Goal: Task Accomplishment & Management: Complete application form

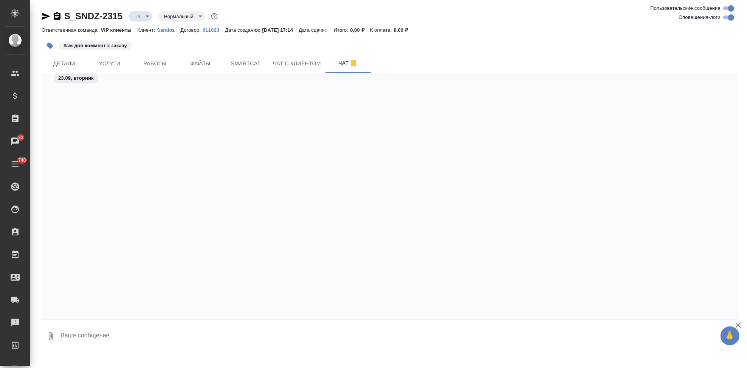
scroll to position [6261, 0]
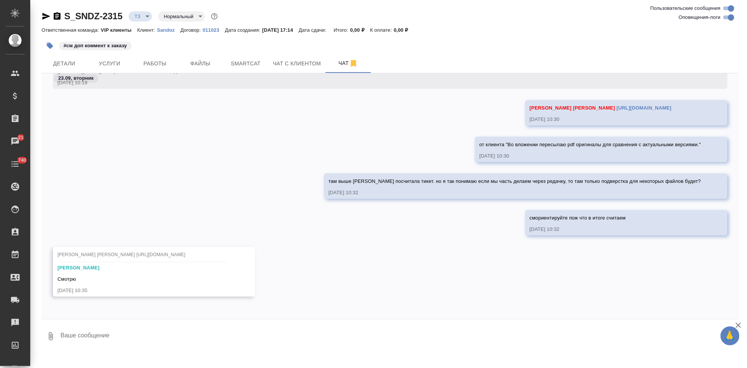
click at [197, 188] on div "там выше Саша посчитала тикет. но я так понимаю если мы часть делаем через реда…" at bounding box center [390, 192] width 697 height 37
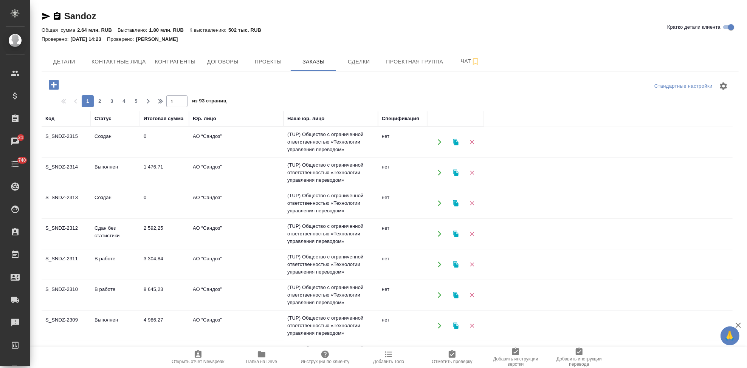
click at [53, 86] on icon "button" at bounding box center [54, 85] width 10 height 10
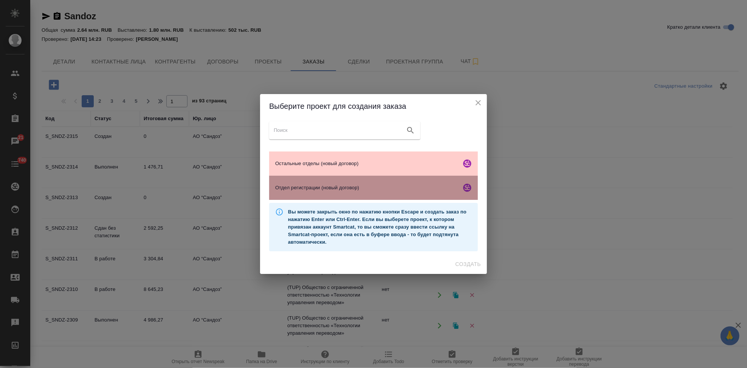
click at [312, 187] on span "Отдел регистрации (новый договор)" at bounding box center [366, 188] width 183 height 8
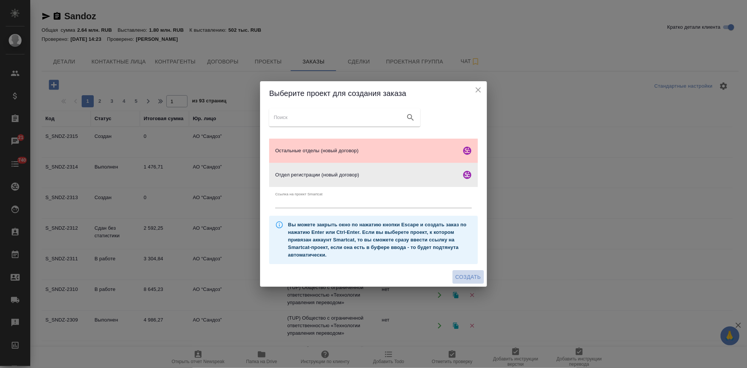
click at [461, 276] on span "Создать" at bounding box center [468, 277] width 25 height 9
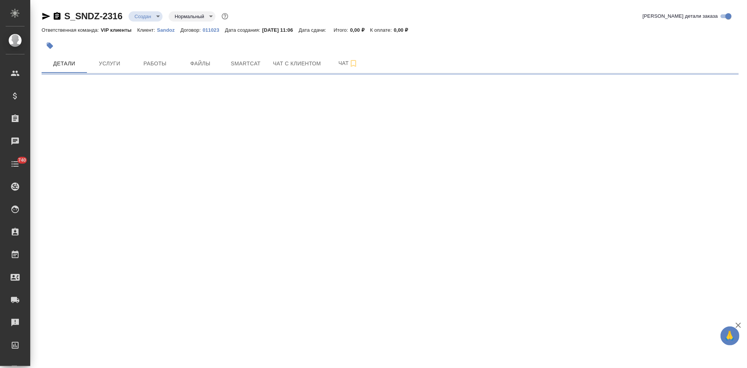
select select "RU"
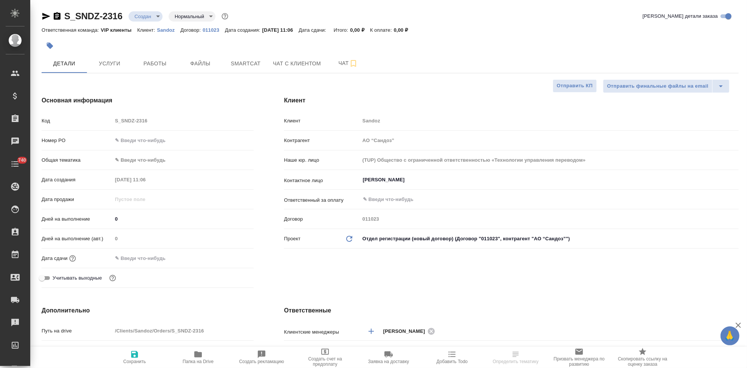
type textarea "x"
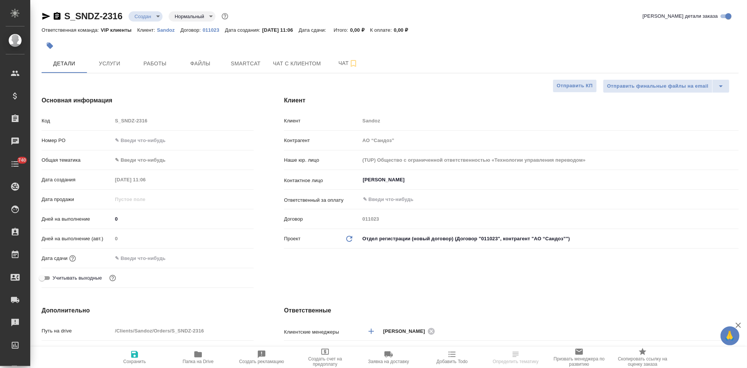
type textarea "x"
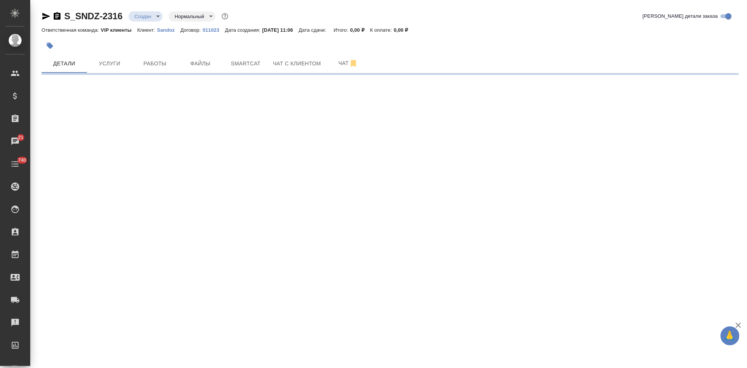
select select "RU"
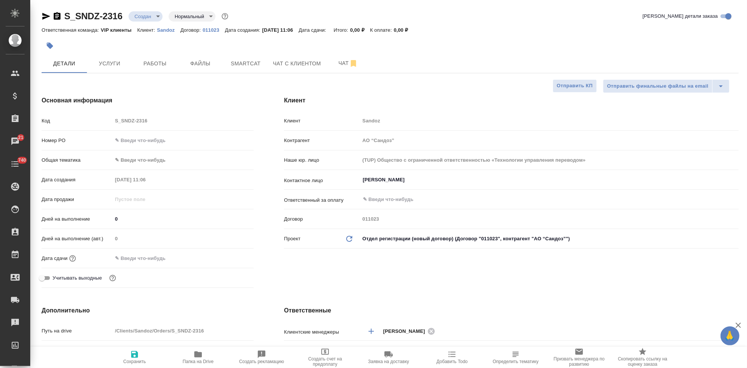
type textarea "x"
type input "Горшкова Валентина"
type input "Комаров Роман"
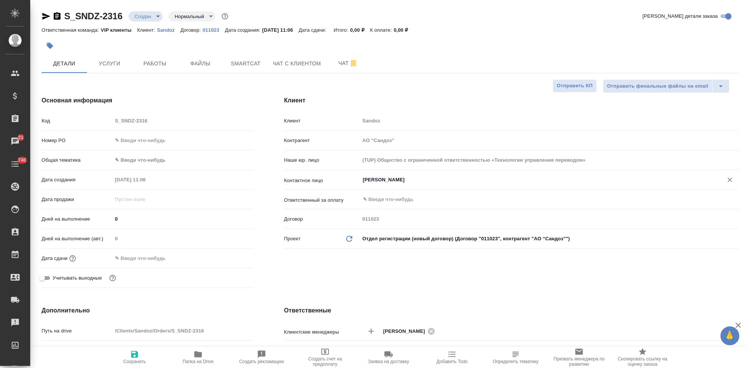
click at [421, 183] on input "Иванова Дарина" at bounding box center [536, 179] width 349 height 9
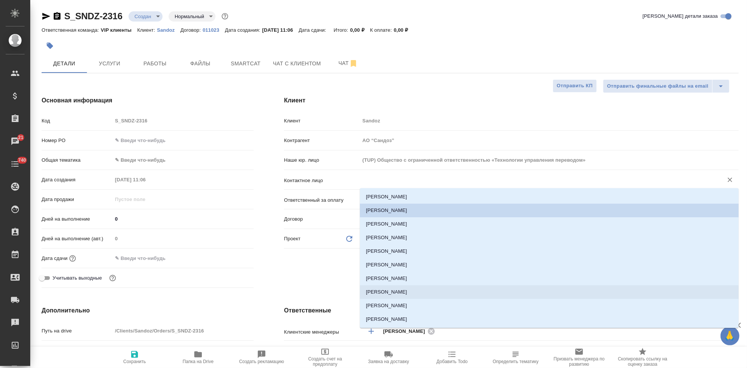
type textarea "x"
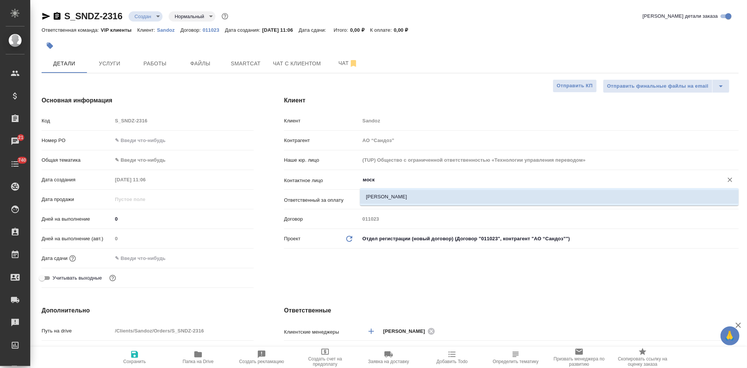
click at [374, 197] on li "Москвитина Валерия" at bounding box center [549, 197] width 379 height 14
type input "Москвитина Валерия"
type textarea "x"
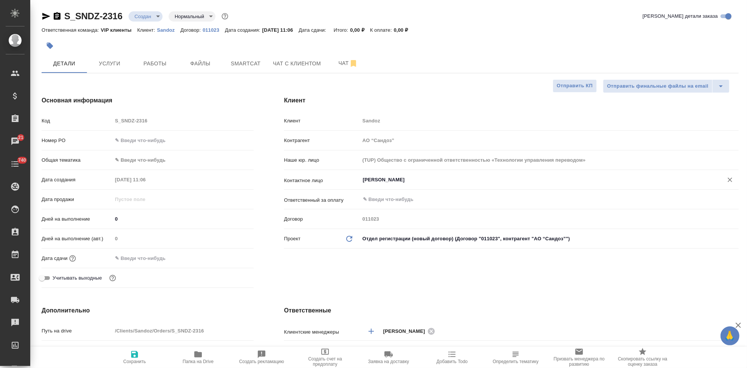
type input "Москвитина Валерия"
click at [137, 358] on icon "button" at bounding box center [134, 354] width 7 height 7
type textarea "x"
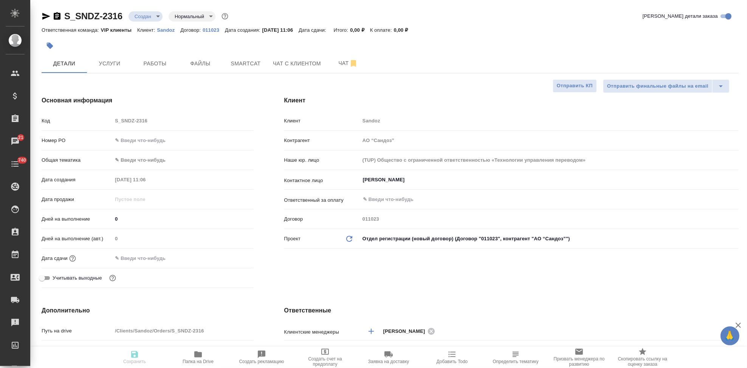
type textarea "x"
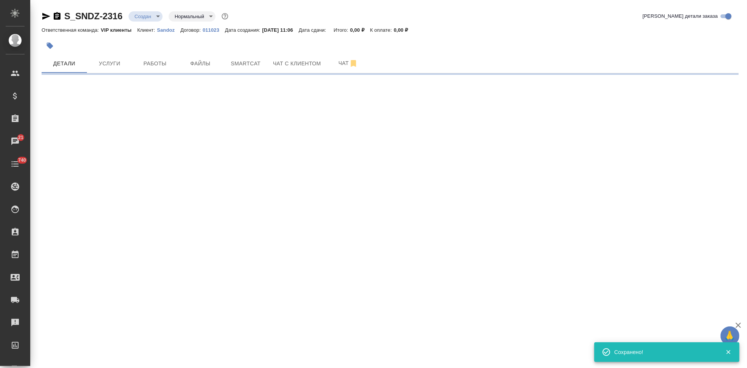
select select "RU"
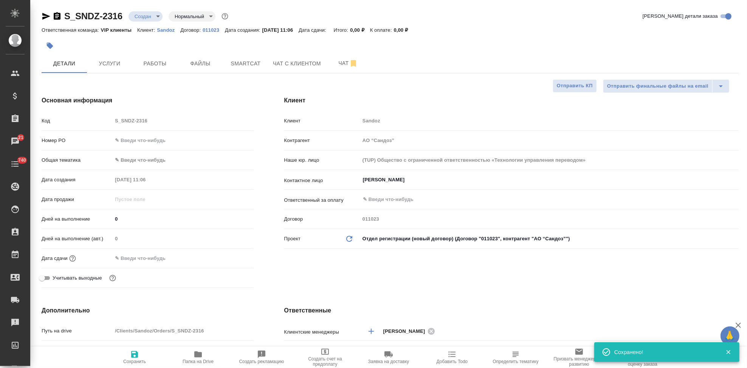
type textarea "x"
click at [373, 284] on div "Клиент Клиент Sandoz Контрагент АО “Сандоз” Наше юр. лицо (TUP) Общество с огра…" at bounding box center [511, 193] width 485 height 225
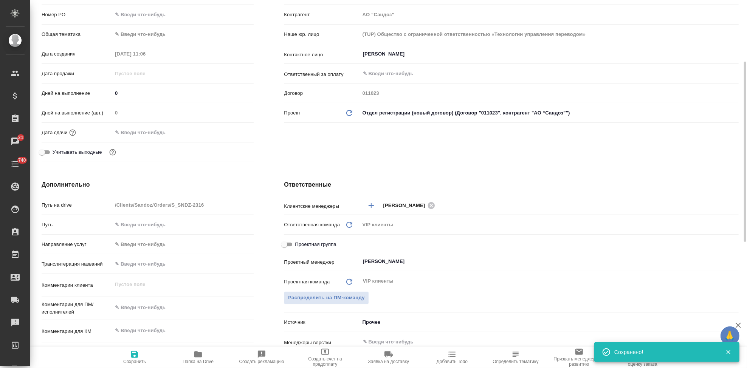
type textarea "x"
click at [171, 327] on textarea at bounding box center [182, 330] width 141 height 13
paste textarea "Sotalol PIL"
type textarea "Sotalol PIL"
type textarea "x"
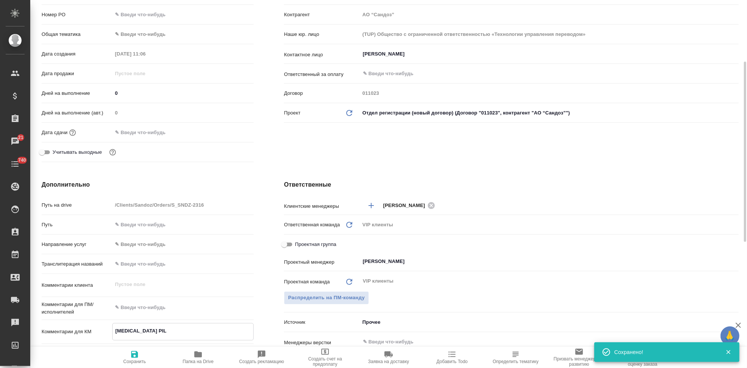
type textarea "x"
type textarea "Sotalol PIL"
type textarea "x"
click at [139, 361] on span "Сохранить" at bounding box center [134, 361] width 23 height 5
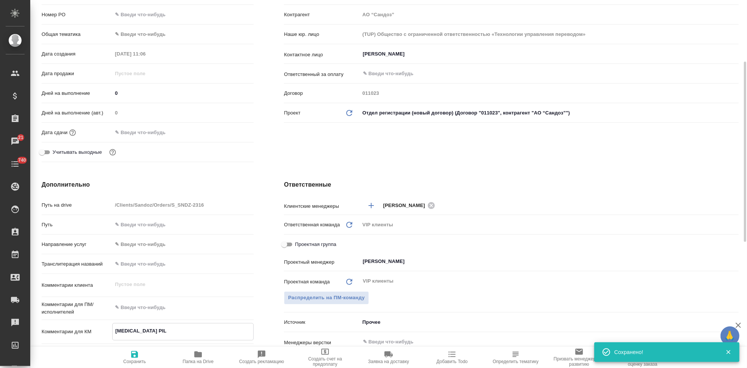
type textarea "x"
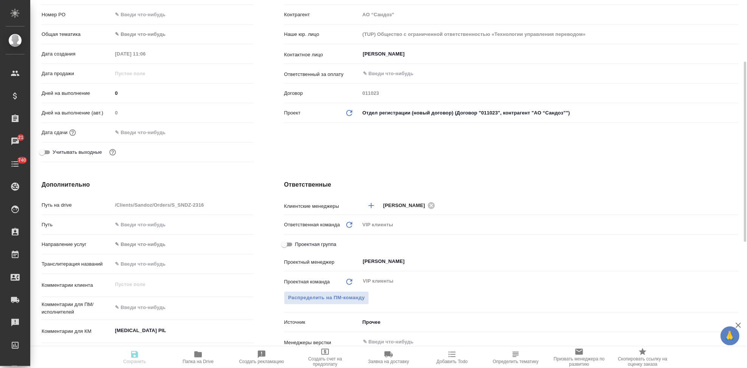
type textarea "x"
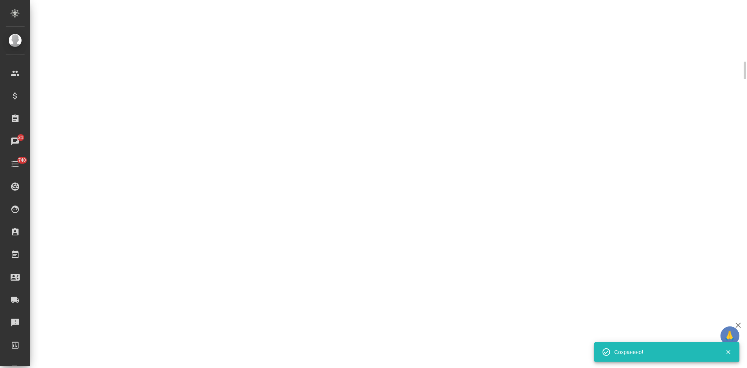
select select "RU"
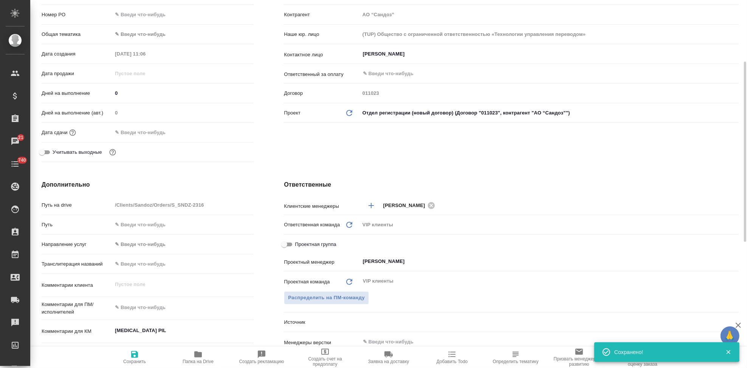
type textarea "x"
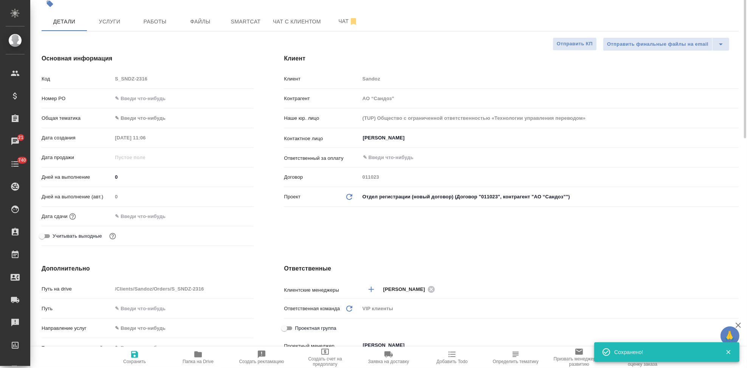
scroll to position [0, 0]
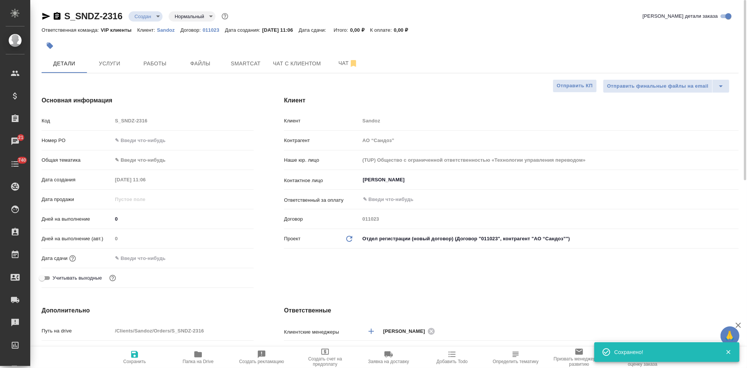
type textarea "x"
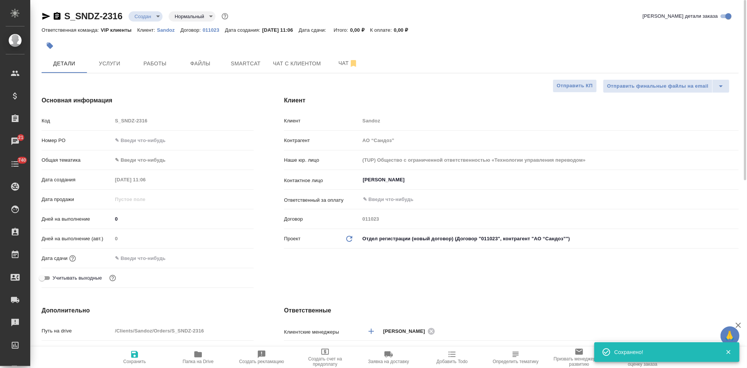
type textarea "x"
click at [211, 68] on span "Файлы" at bounding box center [200, 63] width 36 height 9
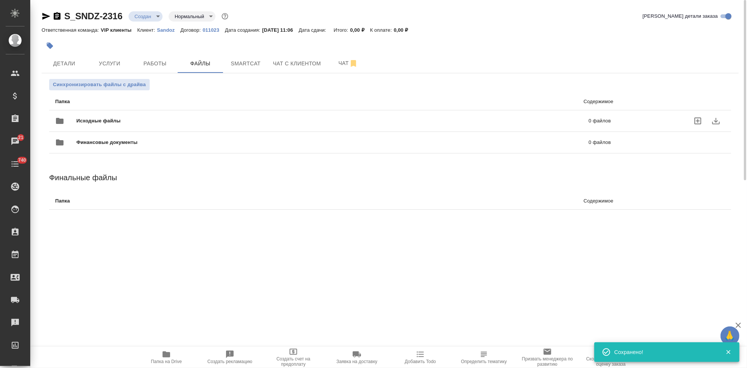
click at [697, 121] on icon "uploadFiles" at bounding box center [697, 121] width 7 height 7
click at [0, 0] on input "uploadFiles" at bounding box center [0, 0] width 0 height 0
click at [158, 19] on body "🙏 .cls-1 fill:#fff; AWATERA Kabargina Anna Клиенты Спецификации Заказы 21 Чаты …" at bounding box center [373, 184] width 747 height 368
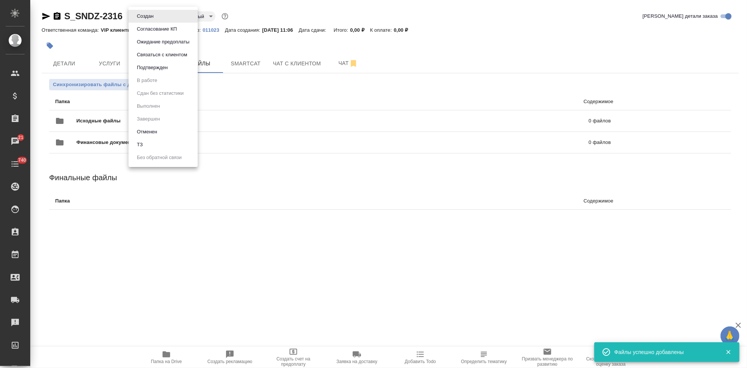
click at [149, 144] on li "ТЗ" at bounding box center [163, 144] width 69 height 13
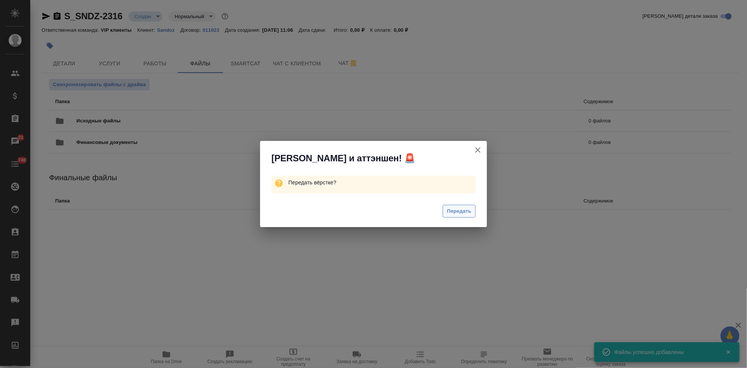
click at [454, 211] on span "Передать" at bounding box center [459, 211] width 25 height 9
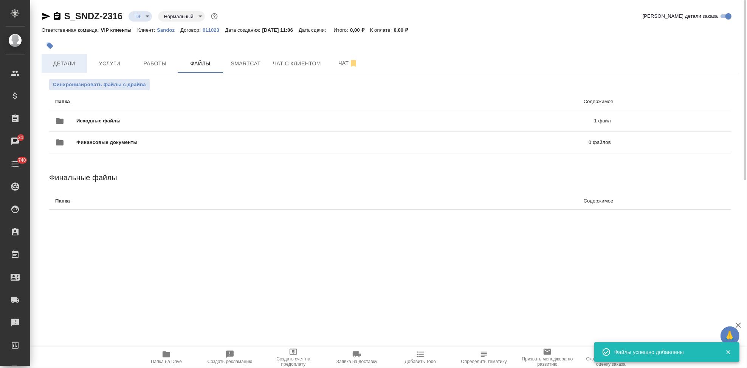
click at [77, 59] on span "Детали" at bounding box center [64, 63] width 36 height 9
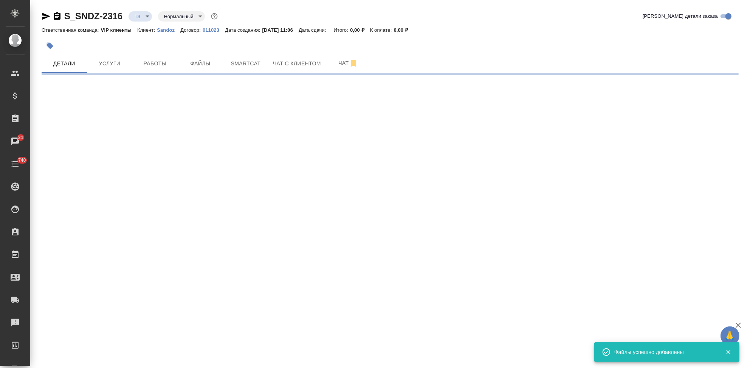
select select "RU"
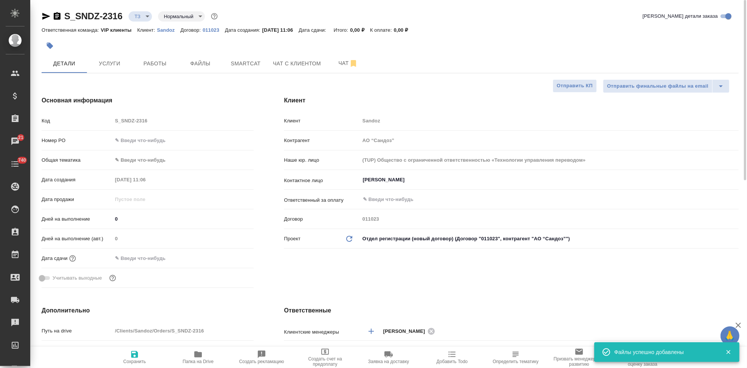
type textarea "x"
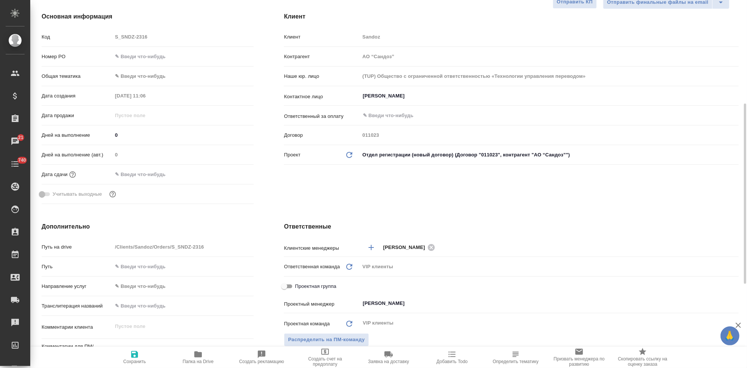
scroll to position [210, 0]
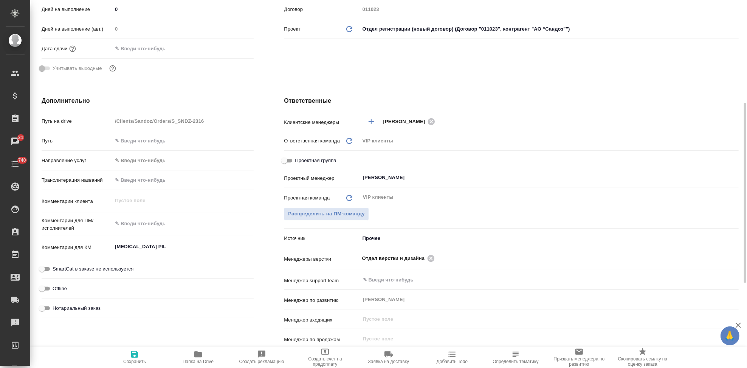
type textarea "x"
click at [141, 228] on textarea at bounding box center [183, 224] width 141 height 13
paste textarea "Прошу, пожалуйста, принять документ в перевод. Готовый перевод прошу по возможн…"
type textarea "x"
type textarea "Прошу, пожалуйста, принять документ в перевод. Готовый перевод прошу по возможн…"
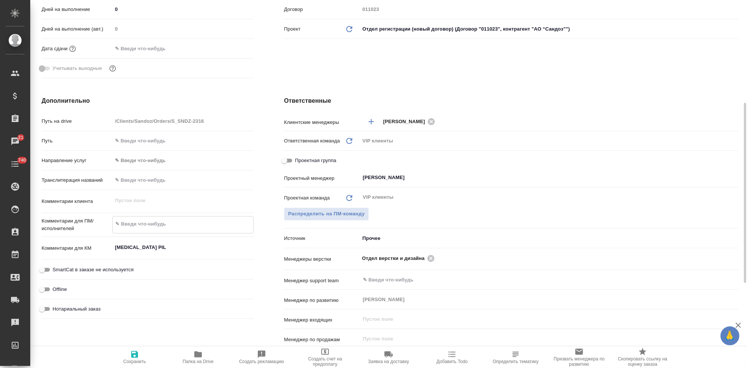
type textarea "x"
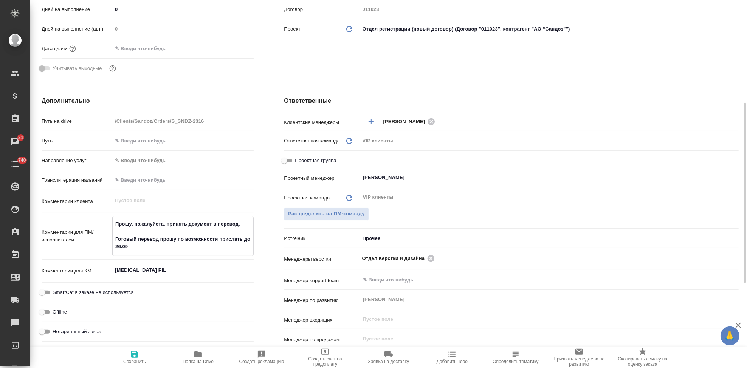
type textarea "Прошу, пожалуйста, принять документ в перевод. Готовый перевод прошу по возможн…"
type textarea "x"
click at [139, 352] on span "Сохранить" at bounding box center [134, 357] width 54 height 14
type textarea "x"
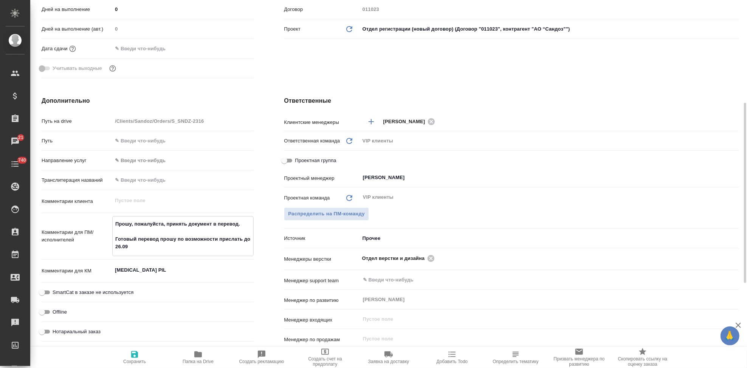
type textarea "x"
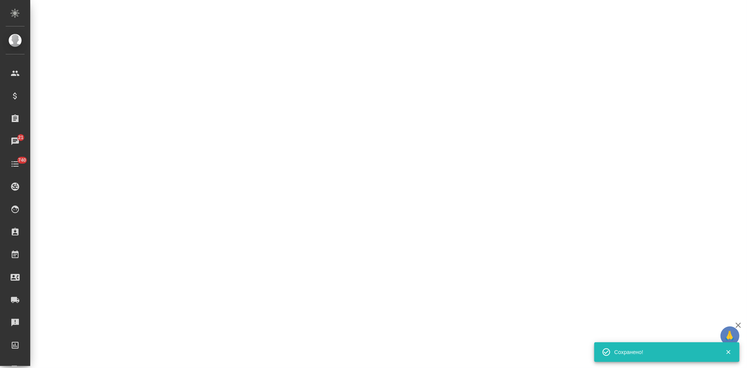
select select "RU"
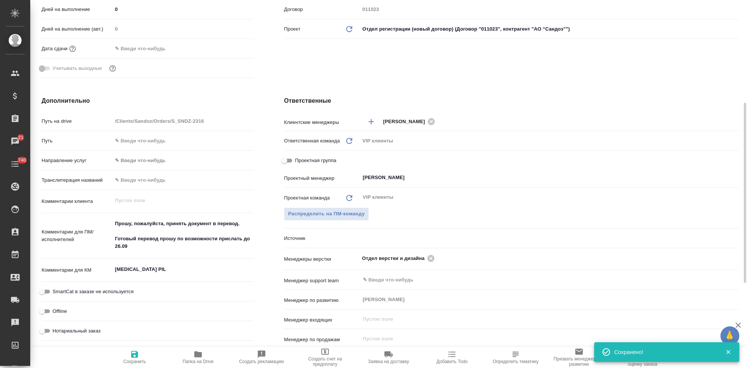
type textarea "x"
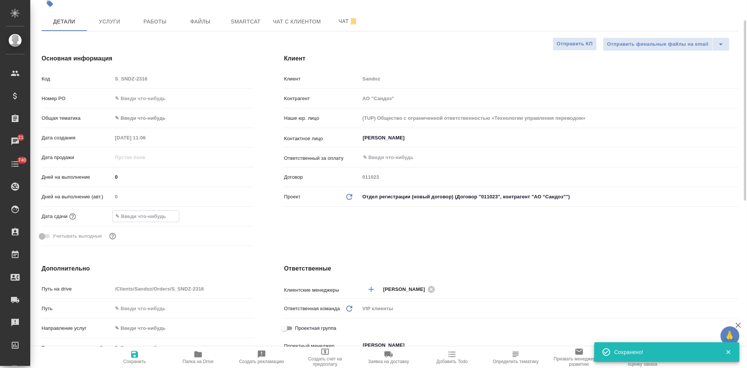
click at [124, 220] on input "text" at bounding box center [146, 216] width 66 height 11
click at [230, 214] on icon "button" at bounding box center [231, 216] width 9 height 9
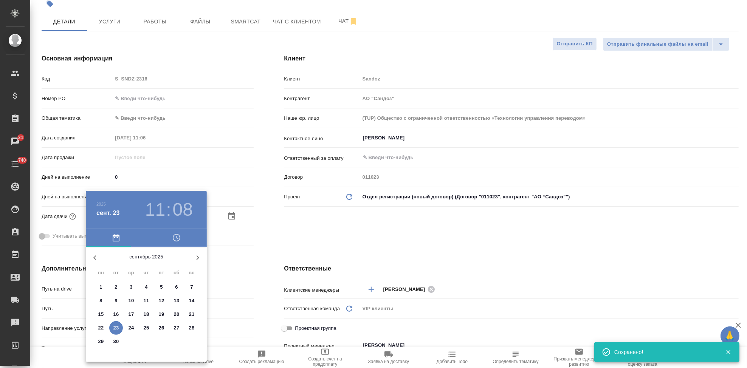
click at [160, 331] on p "26" at bounding box center [162, 328] width 6 height 8
type input "26.09.2025 11:08"
type textarea "x"
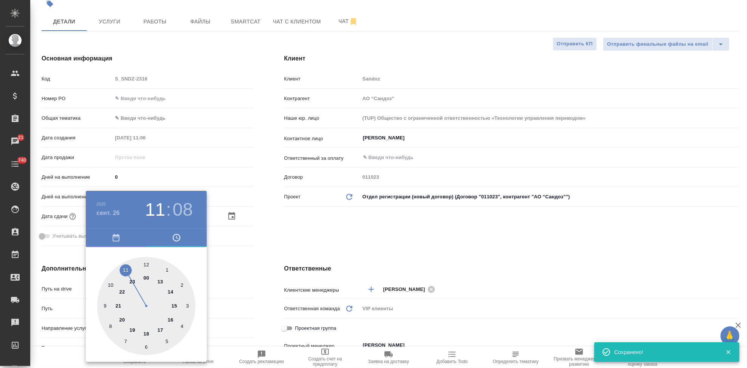
click at [161, 328] on div at bounding box center [146, 306] width 98 height 98
type input "26.09.2025 17:08"
type textarea "x"
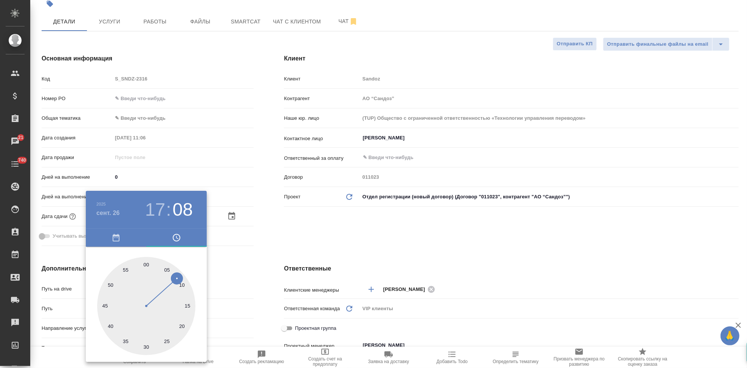
click at [147, 266] on div at bounding box center [146, 306] width 98 height 98
type input "26.09.2025 17:00"
type textarea "x"
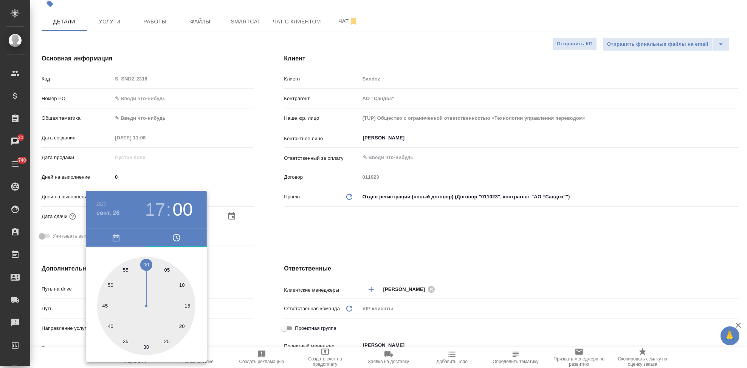
type textarea "x"
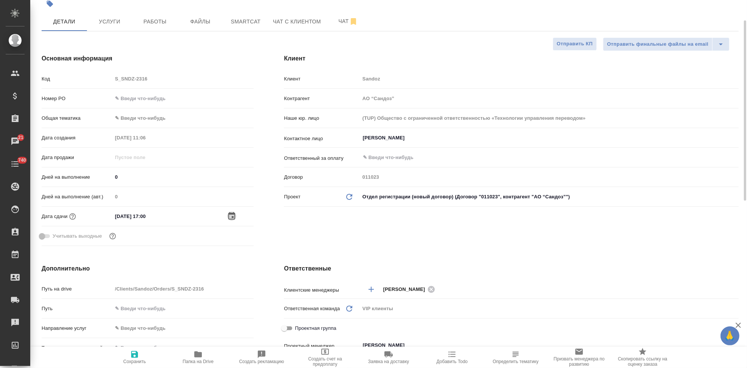
click at [138, 363] on span "Сохранить" at bounding box center [134, 361] width 23 height 5
type textarea "x"
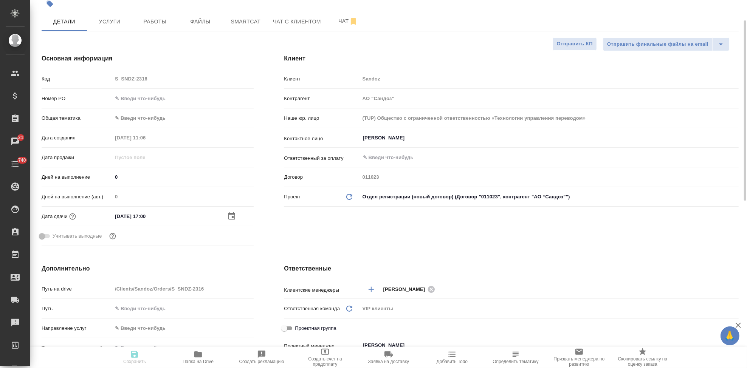
type textarea "x"
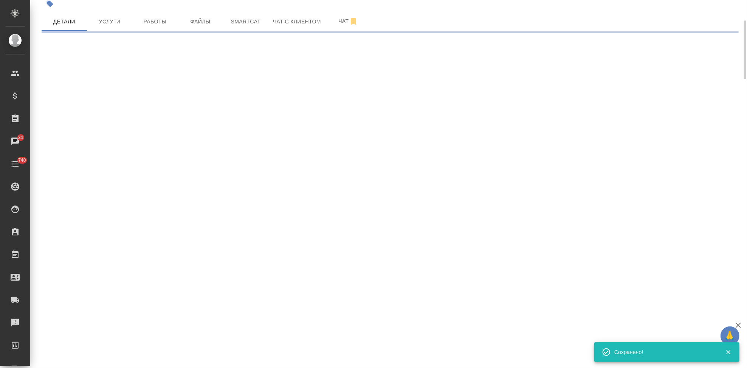
select select "RU"
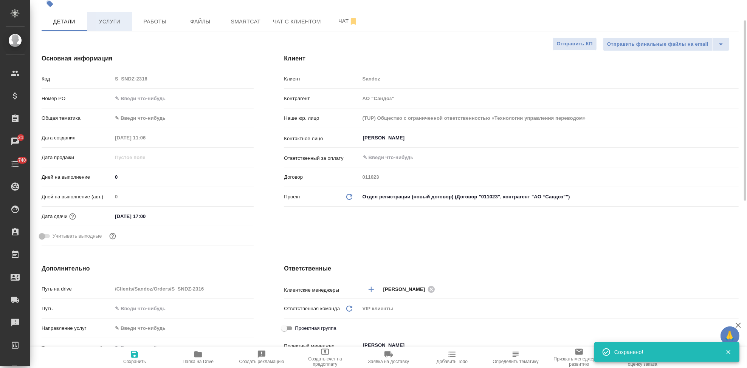
type textarea "x"
click at [111, 25] on span "Услуги" at bounding box center [109, 21] width 36 height 9
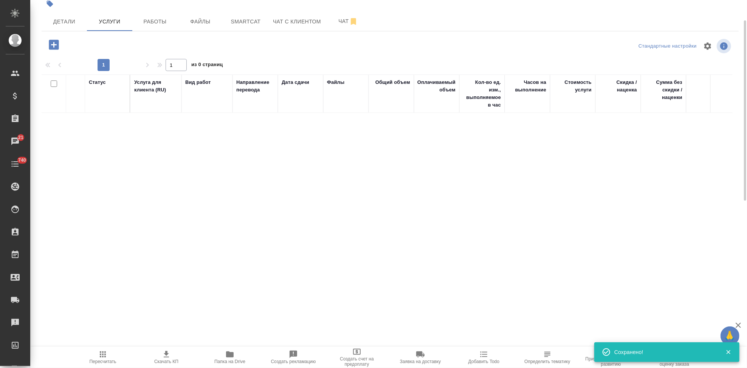
click at [53, 45] on icon "button" at bounding box center [54, 45] width 10 height 10
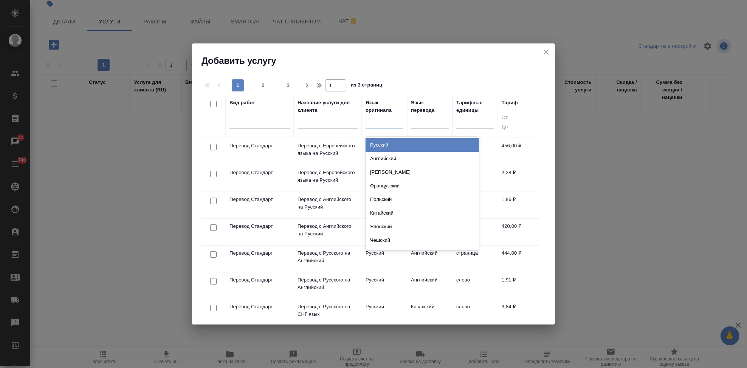
click at [388, 126] on div at bounding box center [385, 120] width 38 height 11
type input "рус"
click at [390, 144] on div "Русский" at bounding box center [422, 145] width 113 height 14
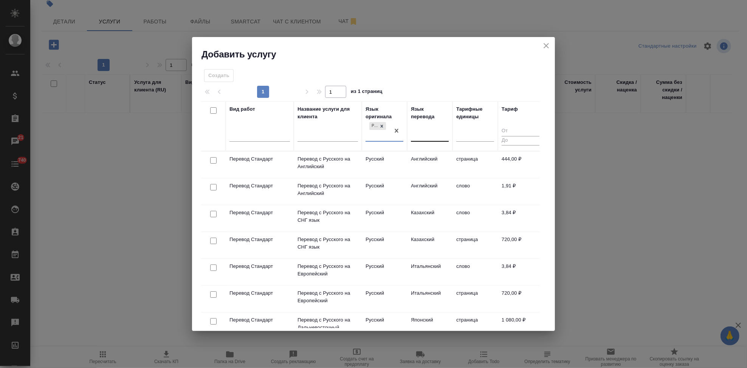
click at [417, 136] on div at bounding box center [430, 134] width 38 height 11
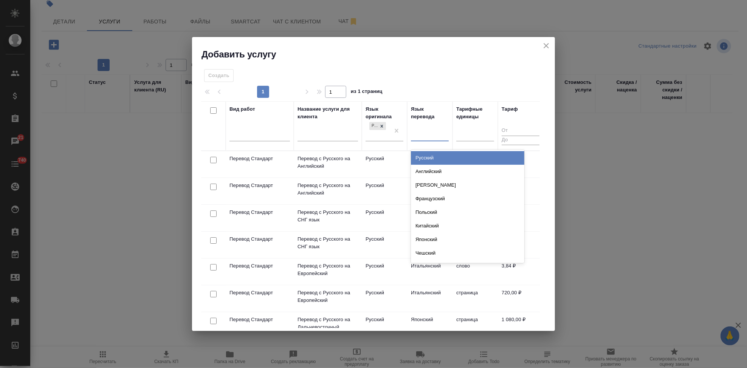
type input "а"
click at [429, 162] on div "Английский" at bounding box center [467, 158] width 113 height 14
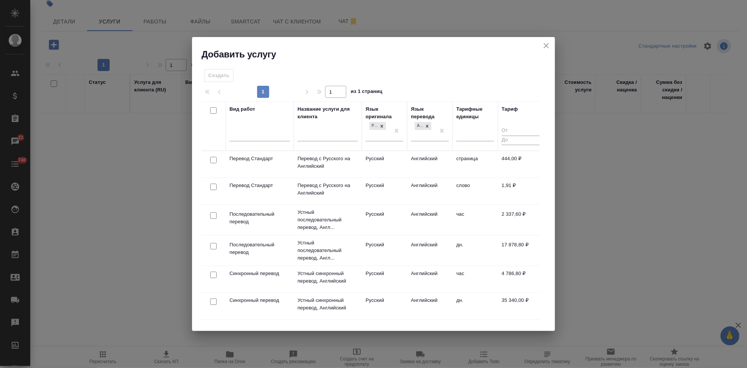
click at [426, 189] on td "Английский" at bounding box center [429, 191] width 45 height 26
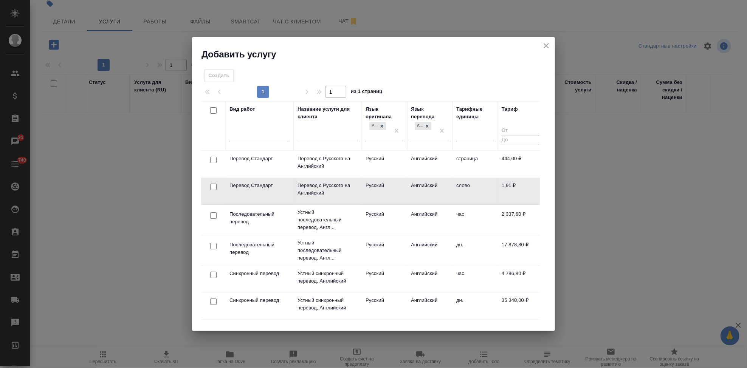
click at [426, 189] on td "Английский" at bounding box center [429, 191] width 45 height 26
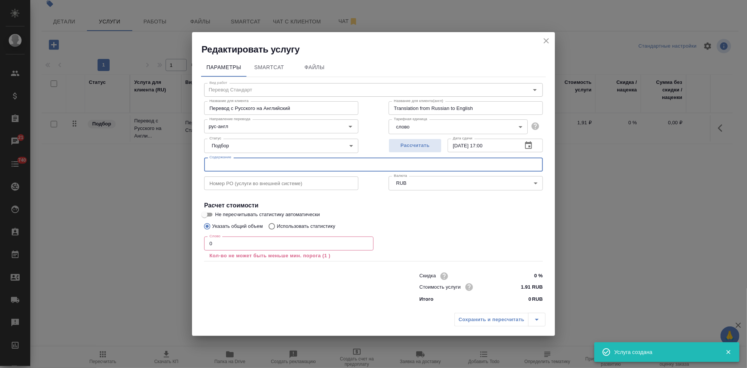
click at [308, 161] on input "text" at bounding box center [373, 165] width 339 height 14
paste input "Sotalol PIL"
type input "Sotalol PIL"
click at [264, 242] on input "0" at bounding box center [288, 244] width 169 height 14
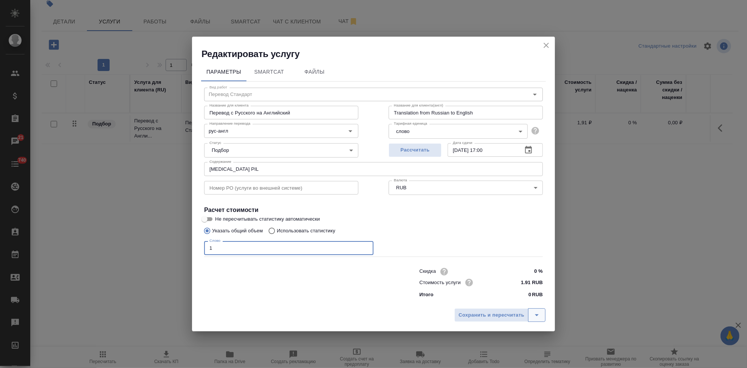
type input "1"
click at [533, 315] on icon "split button" at bounding box center [536, 315] width 9 height 9
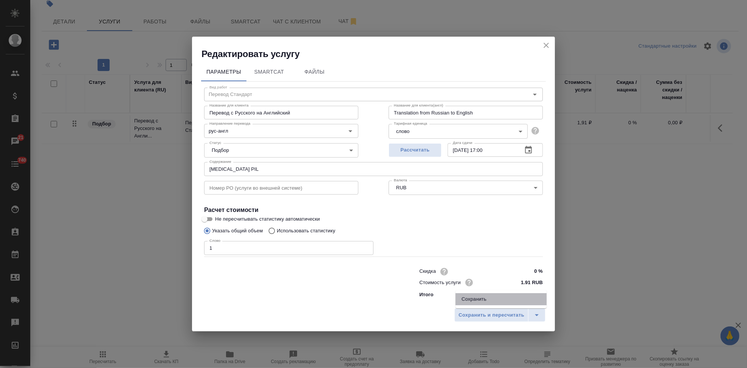
click at [499, 300] on li "Сохранить" at bounding box center [501, 299] width 91 height 12
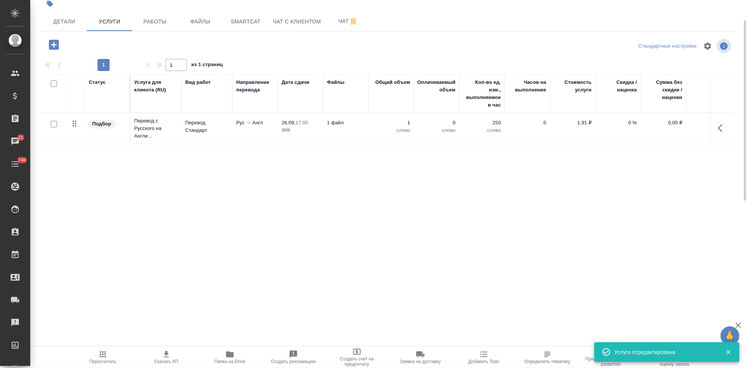
click at [55, 125] on input "checkbox" at bounding box center [54, 124] width 6 height 6
checkbox input "true"
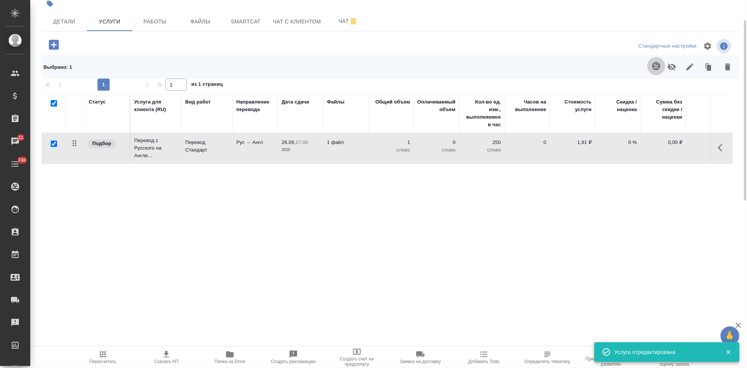
click at [655, 69] on icon "button" at bounding box center [656, 66] width 8 height 8
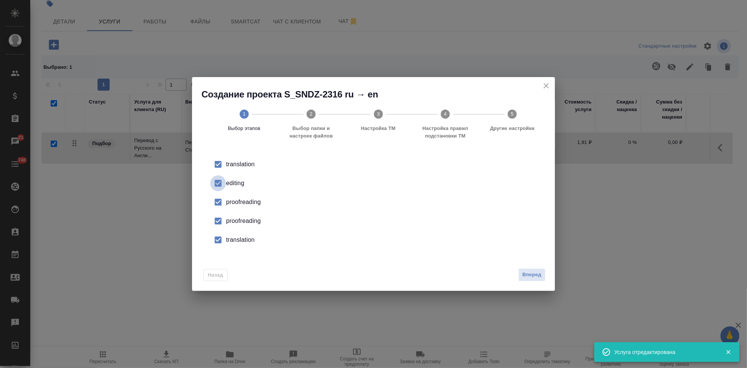
click at [223, 185] on input "checkbox" at bounding box center [218, 183] width 16 height 16
click at [228, 217] on div "proofreading" at bounding box center [381, 221] width 311 height 9
click at [222, 240] on input "checkbox" at bounding box center [218, 240] width 16 height 16
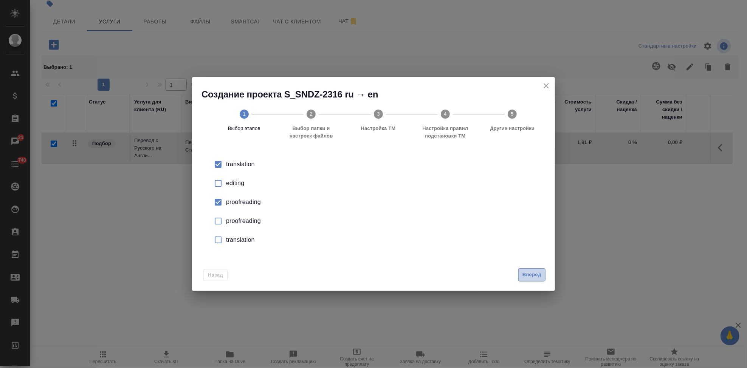
click at [530, 272] on span "Вперед" at bounding box center [531, 275] width 19 height 9
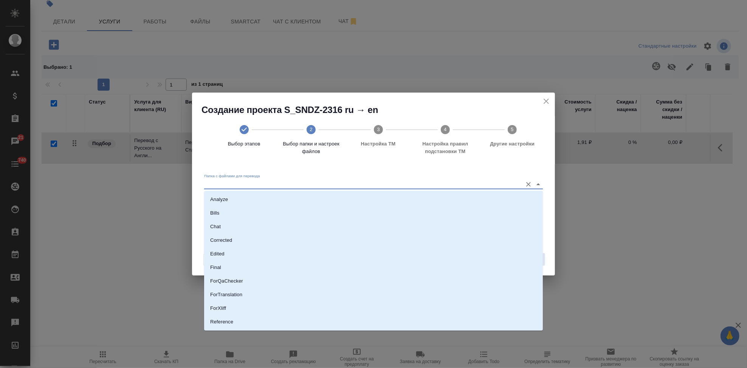
click at [478, 189] on input "Папка с файлами для перевода" at bounding box center [361, 184] width 315 height 9
click at [270, 294] on li "Source" at bounding box center [373, 297] width 339 height 14
type input "Source"
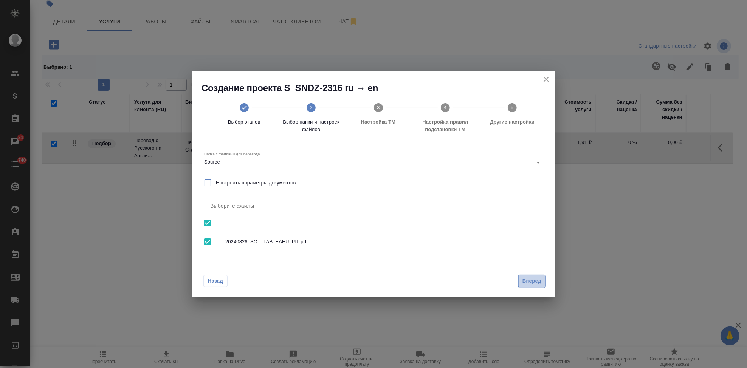
click at [539, 280] on span "Вперед" at bounding box center [531, 281] width 19 height 9
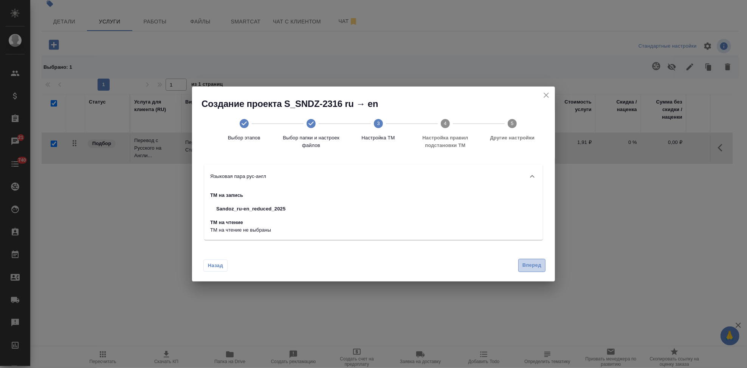
click at [532, 268] on span "Вперед" at bounding box center [531, 265] width 19 height 9
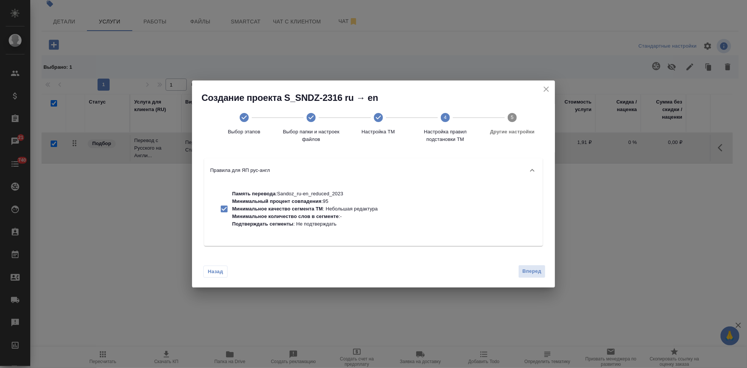
click at [532, 280] on div "Назад Вперед" at bounding box center [373, 270] width 363 height 36
click at [532, 274] on span "Вперед" at bounding box center [531, 271] width 19 height 9
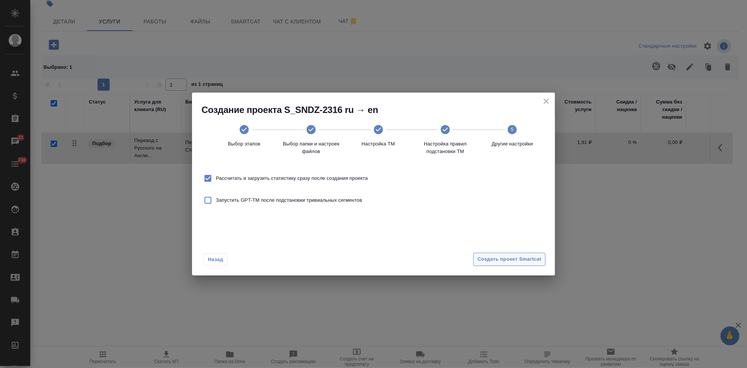
click at [532, 261] on span "Создать проект Smartcat" at bounding box center [509, 259] width 64 height 9
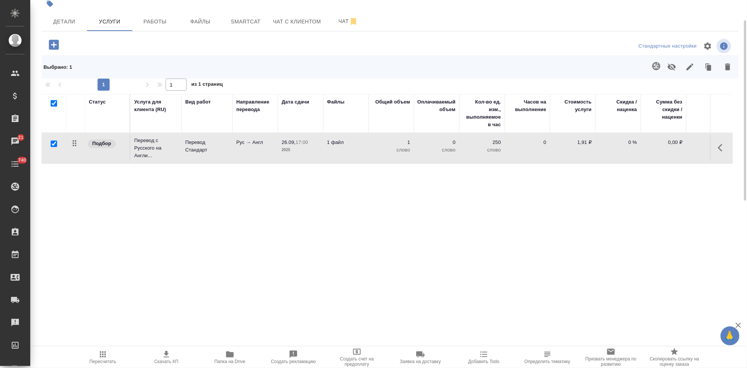
click at [53, 48] on icon "button" at bounding box center [54, 45] width 10 height 10
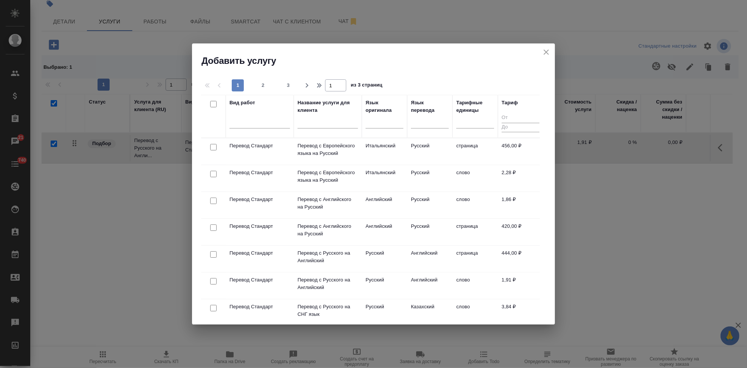
click at [306, 126] on input "text" at bounding box center [328, 123] width 60 height 9
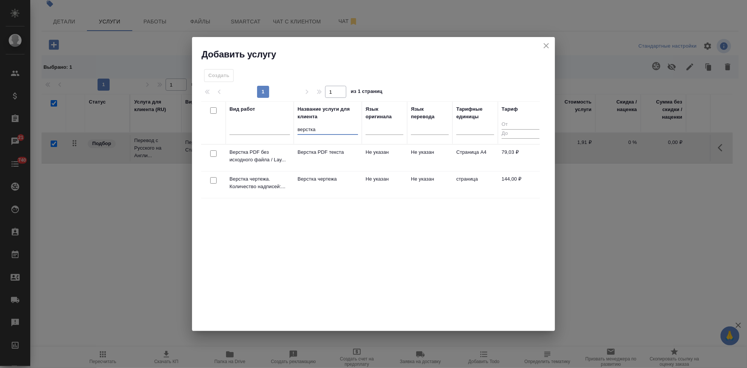
type input "верстка"
click at [350, 184] on td "Верстка чертежа" at bounding box center [328, 185] width 68 height 26
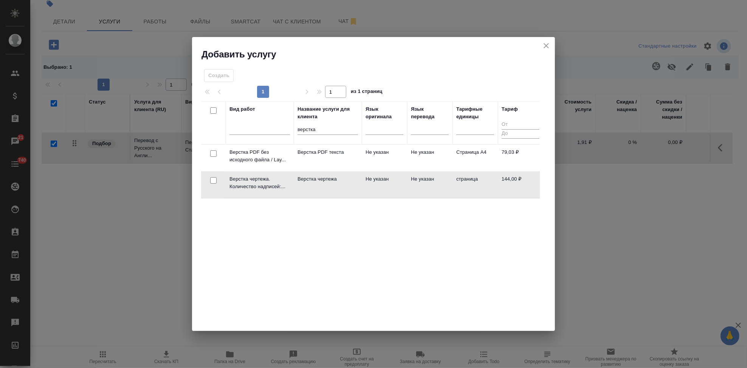
click at [350, 184] on td "Верстка чертежа" at bounding box center [328, 185] width 68 height 26
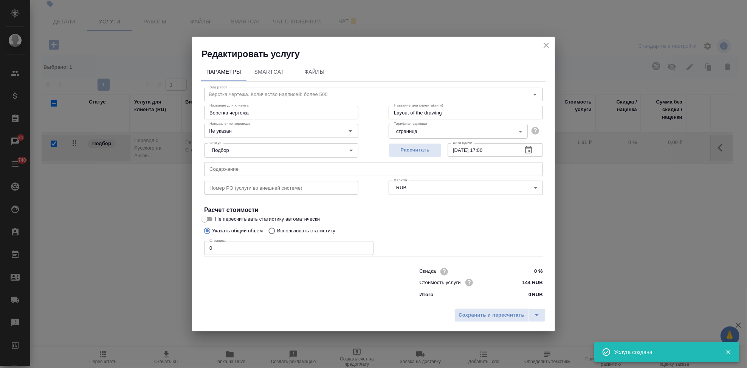
checkbox input "false"
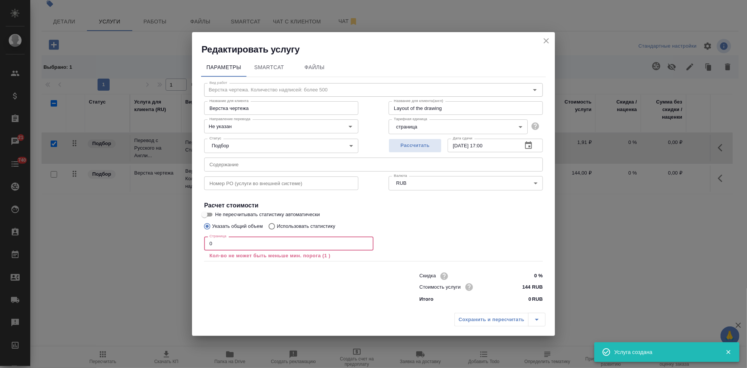
click at [248, 243] on input "0" at bounding box center [288, 244] width 169 height 14
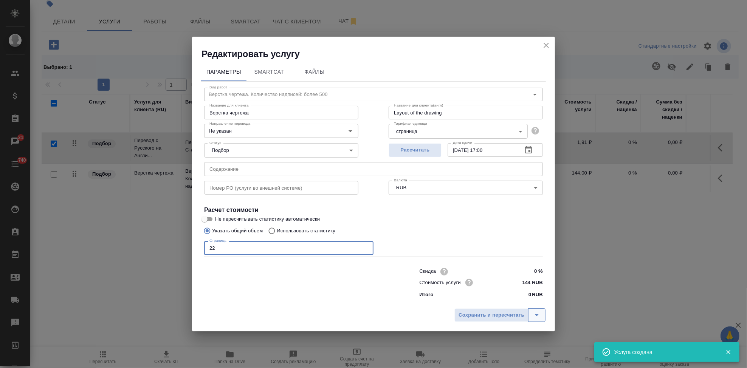
type input "22"
click at [535, 315] on icon "split button" at bounding box center [536, 315] width 9 height 9
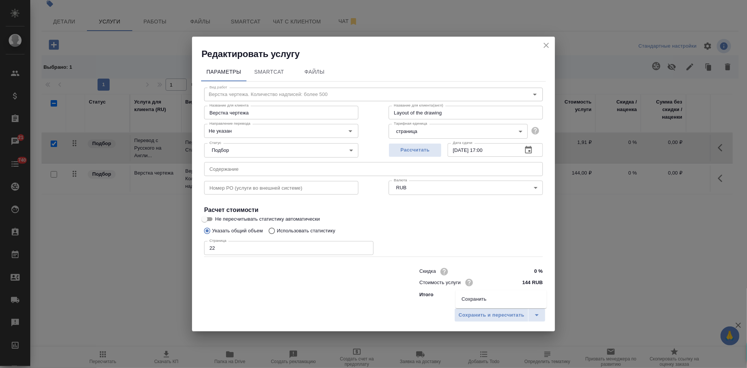
click at [507, 301] on li "Сохранить" at bounding box center [501, 299] width 91 height 12
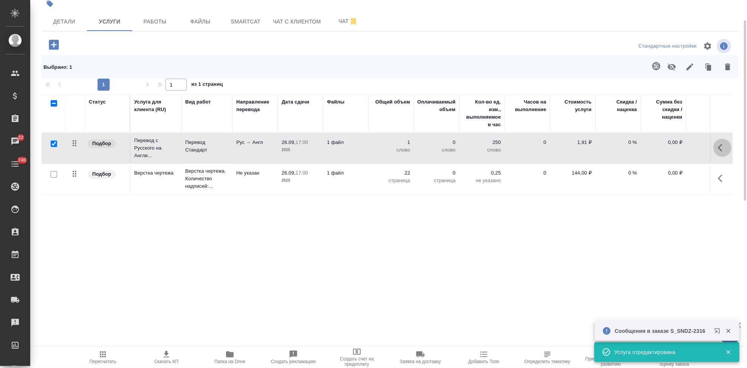
click at [720, 148] on icon "button" at bounding box center [722, 147] width 9 height 9
click at [676, 149] on icon "button" at bounding box center [679, 147] width 9 height 9
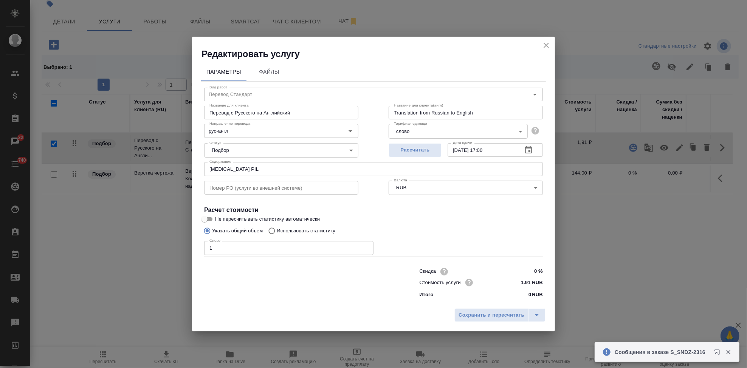
click at [269, 234] on input "Использовать статистику" at bounding box center [271, 231] width 12 height 14
radio input "true"
radio input "false"
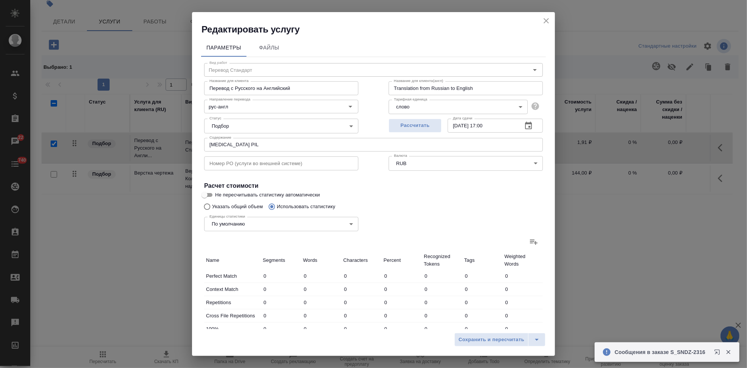
click at [530, 242] on icon at bounding box center [534, 242] width 8 height 5
click at [0, 0] on input "file" at bounding box center [0, 0] width 0 height 0
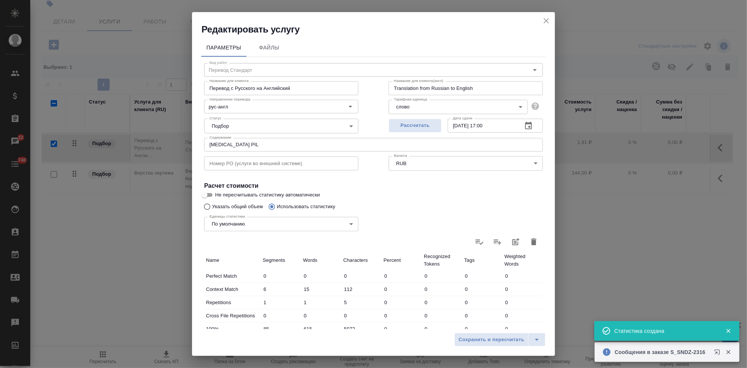
type input "6"
type input "15"
type input "112"
type input "1"
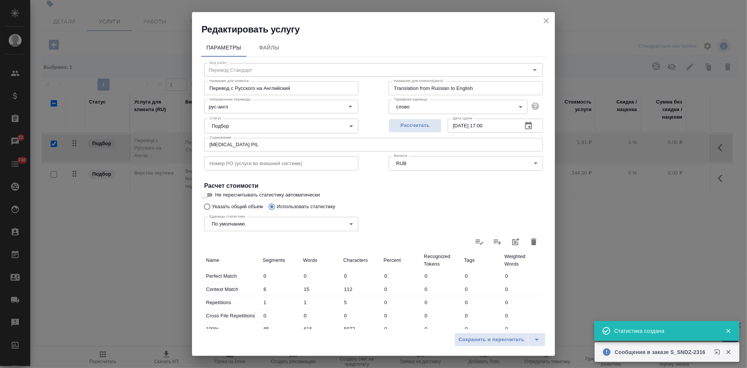
type input "5"
type input "85"
type input "615"
type input "5072"
type input "29"
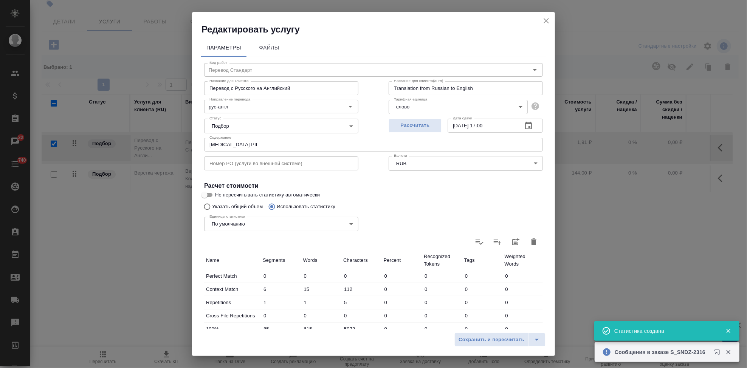
type input "247"
type input "1848"
type input "6"
type input "83"
type input "606"
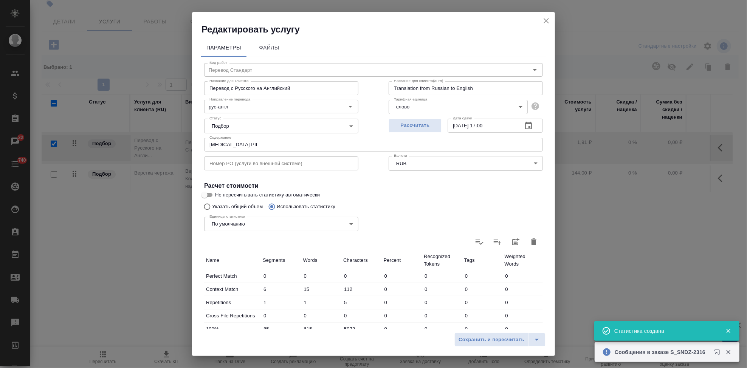
type input "26"
type input "172"
type input "1474"
type input "213"
type input "2467"
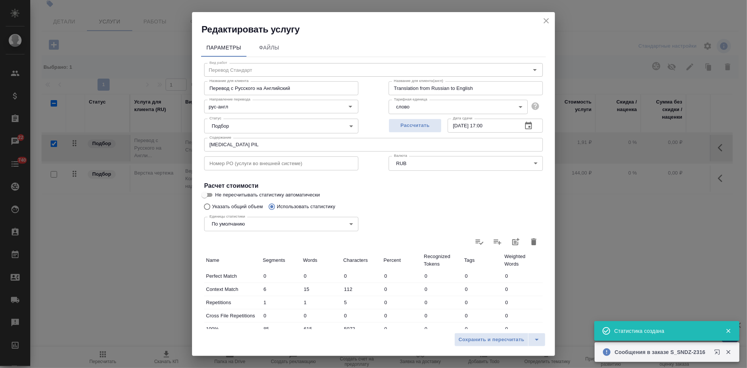
type input "21719"
type input "365"
type input "3599"
type input "30831"
type input "366"
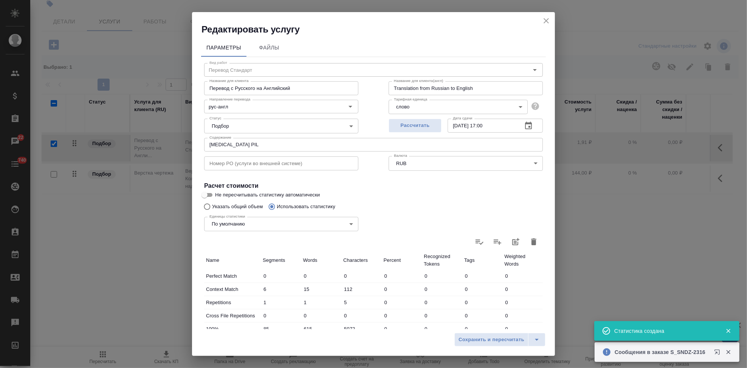
type input "3600"
type input "30836"
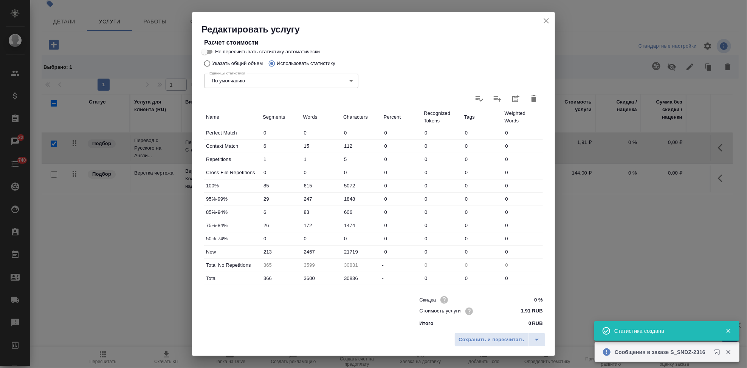
scroll to position [147, 0]
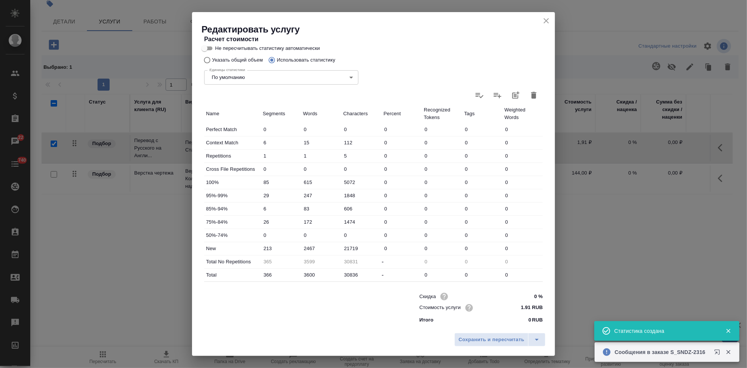
click at [313, 248] on input "2467" at bounding box center [321, 248] width 40 height 11
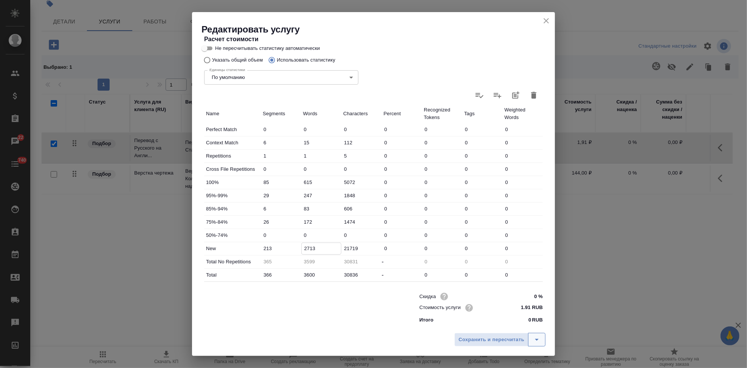
type input "2713"
click at [533, 341] on icon "split button" at bounding box center [536, 339] width 9 height 9
click at [506, 328] on li "Сохранить" at bounding box center [501, 324] width 91 height 12
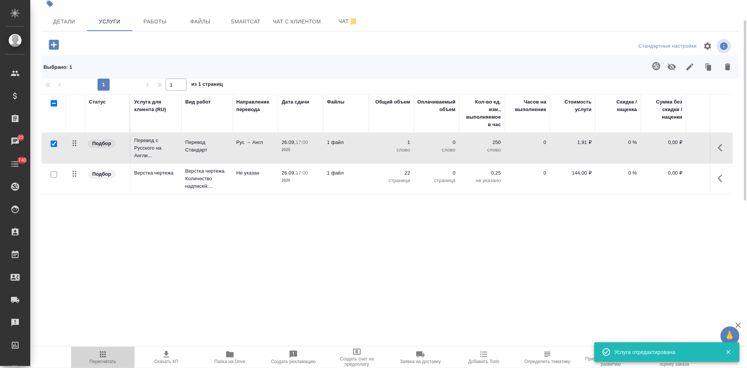
click at [105, 362] on span "Пересчитать" at bounding box center [103, 361] width 27 height 5
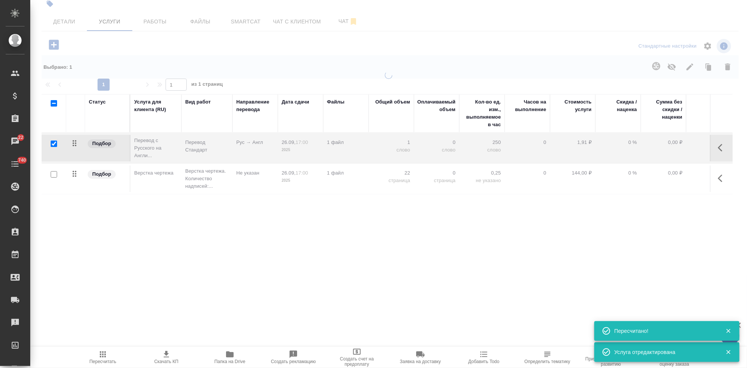
type input "new"
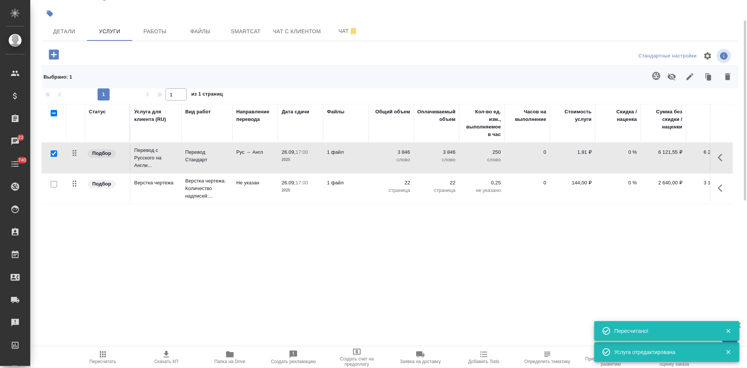
scroll to position [0, 0]
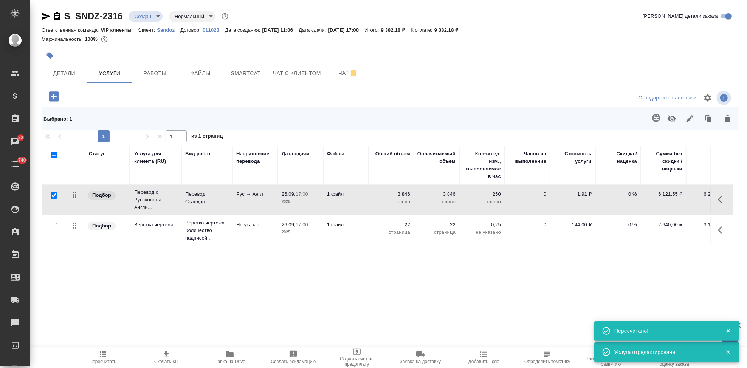
click at [163, 358] on icon "button" at bounding box center [166, 354] width 9 height 9
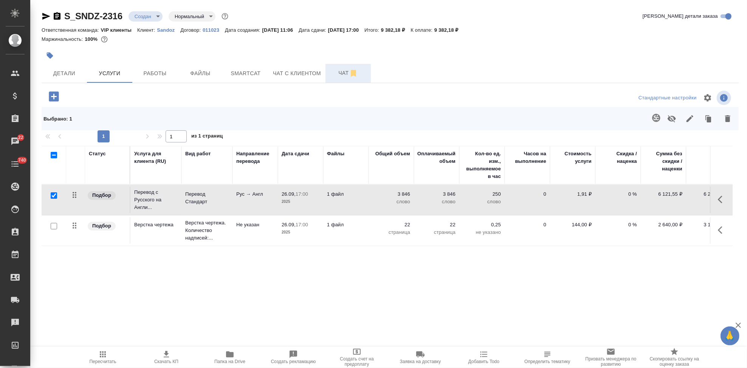
click at [339, 75] on span "Чат" at bounding box center [348, 72] width 36 height 9
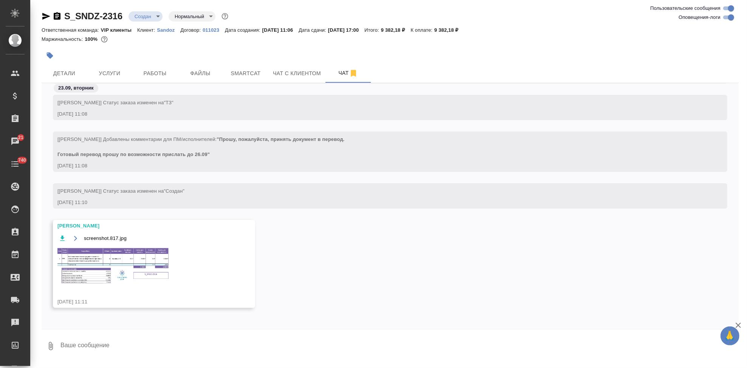
scroll to position [189, 0]
click at [111, 265] on img at bounding box center [113, 266] width 113 height 38
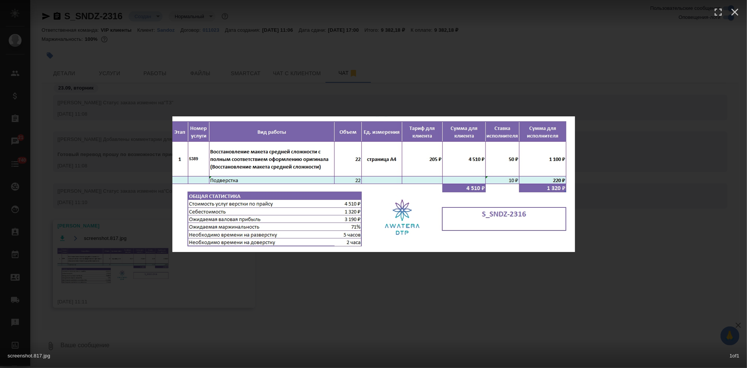
click at [309, 278] on div "screenshot.817.jpg 1 of 1" at bounding box center [373, 184] width 747 height 368
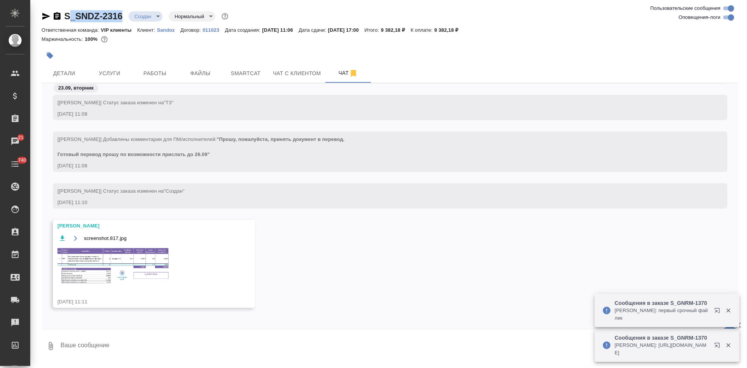
drag, startPoint x: 120, startPoint y: 18, endPoint x: 69, endPoint y: 18, distance: 51.0
click at [69, 18] on div "S_SNDZ-2316 Создан new Нормальный normal" at bounding box center [136, 16] width 188 height 12
click at [69, 18] on link "S_SNDZ-2316" at bounding box center [93, 16] width 58 height 10
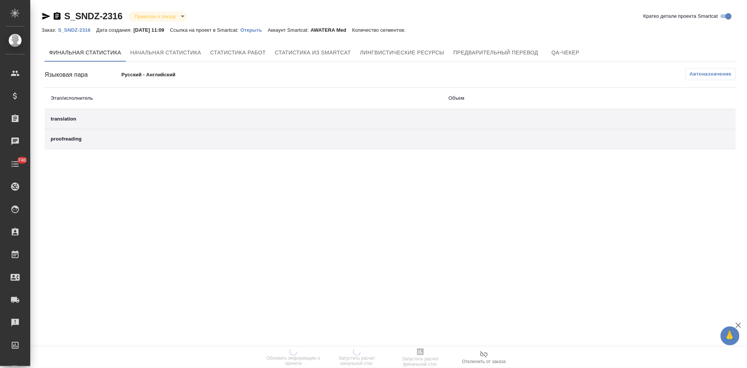
click at [260, 30] on p "Открыть" at bounding box center [253, 30] width 27 height 6
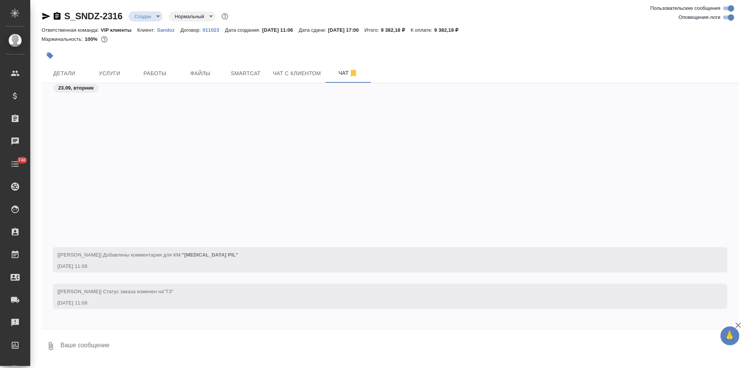
scroll to position [189, 0]
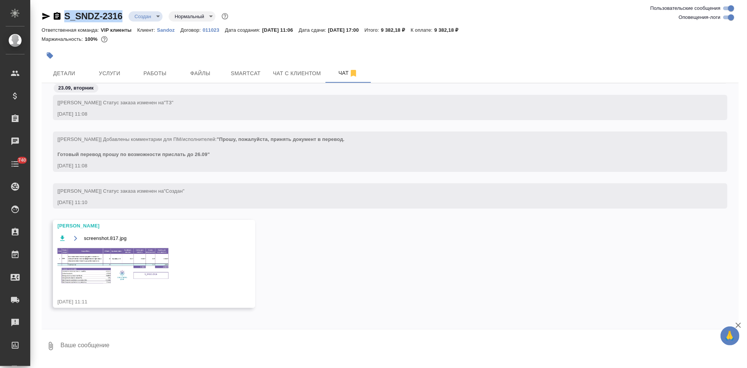
drag, startPoint x: 124, startPoint y: 17, endPoint x: 65, endPoint y: 17, distance: 59.4
click at [65, 17] on div "S_SNDZ-2316 Создан new Нормальный normal" at bounding box center [136, 16] width 188 height 12
copy link "S_SNDZ-2316"
click at [155, 17] on body "🙏 .cls-1 fill:#fff; AWATERA Kabargina [PERSON_NAME] Спецификации Заказы Чаты 74…" at bounding box center [373, 184] width 747 height 368
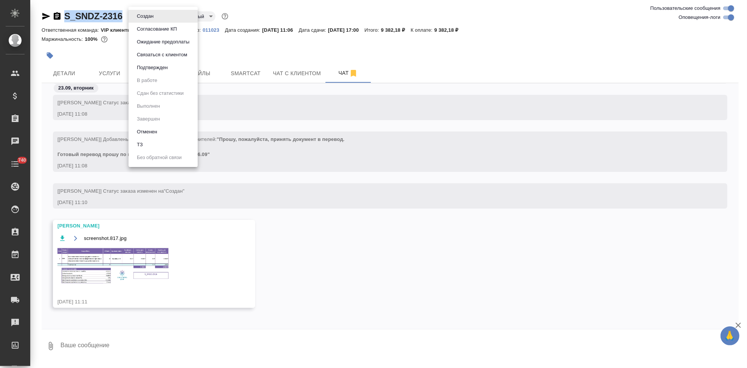
click at [155, 31] on button "Согласование КП" at bounding box center [157, 29] width 45 height 8
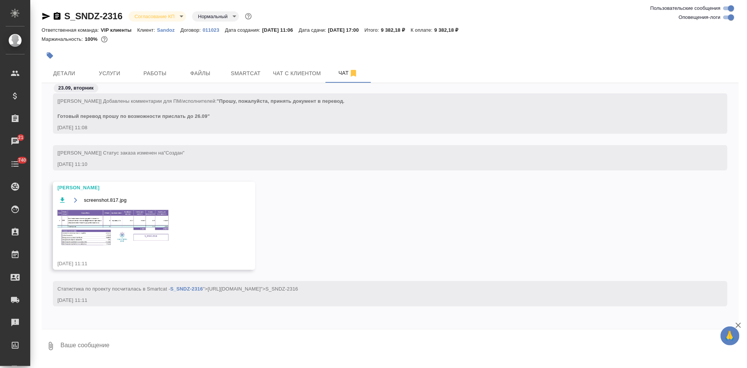
scroll to position [377, 0]
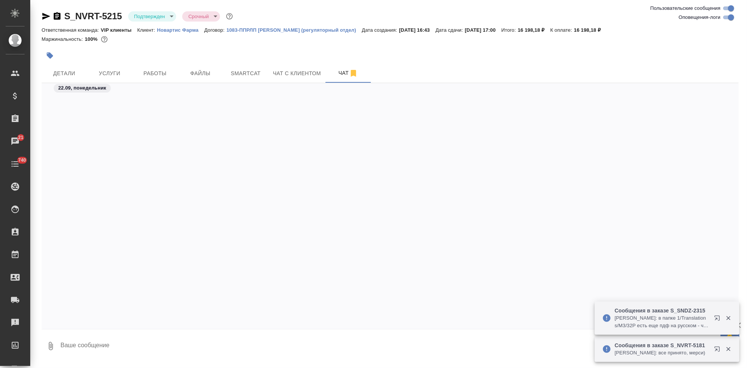
scroll to position [15258, 0]
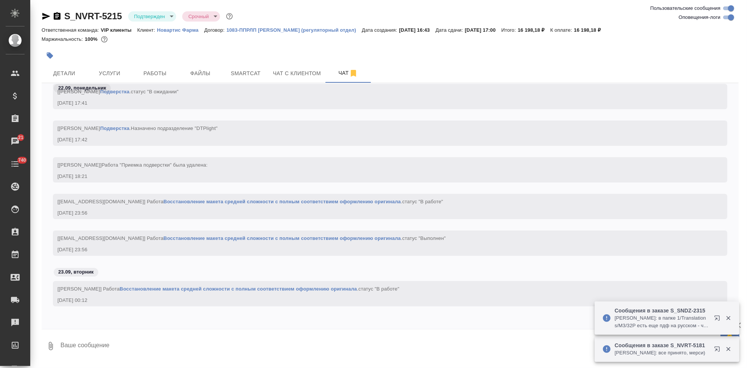
click at [183, 31] on p "Новартис Фарма" at bounding box center [180, 30] width 47 height 6
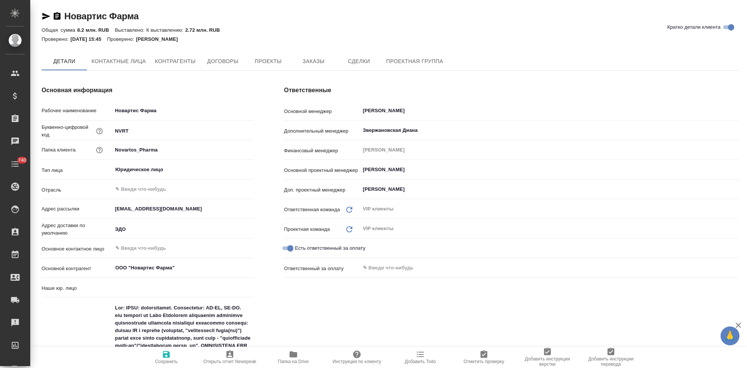
click at [311, 64] on span "Заказы" at bounding box center [313, 61] width 36 height 9
type input "(TUP) Общество с ограниченной ответственностью «Технологии управления переводом»"
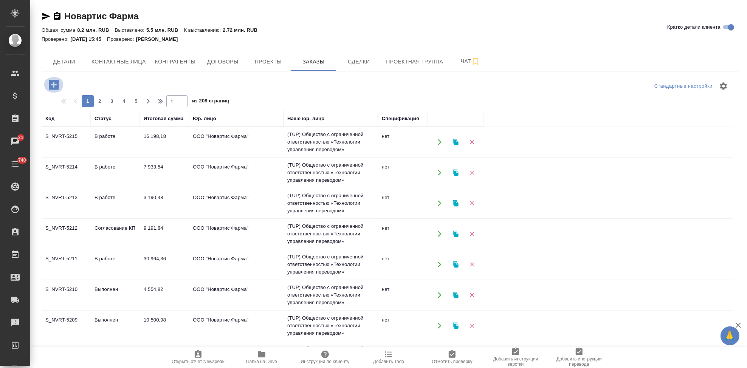
click at [59, 87] on icon "button" at bounding box center [53, 84] width 13 height 13
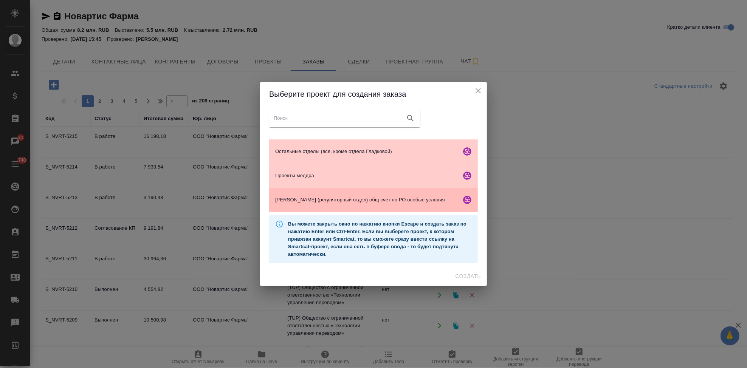
click at [314, 192] on div "[PERSON_NAME] (регуляторный отдел) общ счет по РО особые условия" at bounding box center [373, 200] width 209 height 24
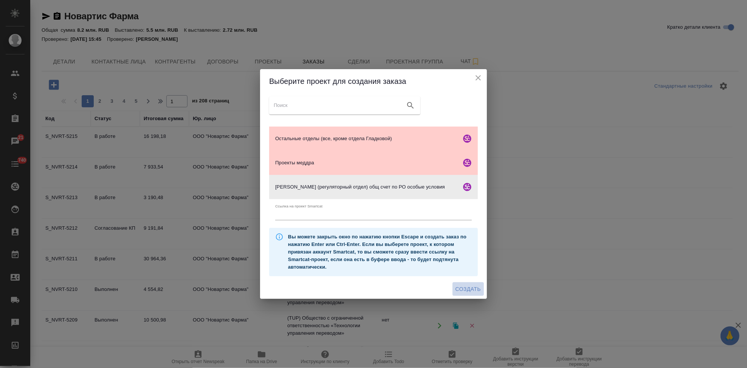
click at [456, 285] on span "Создать" at bounding box center [468, 289] width 25 height 9
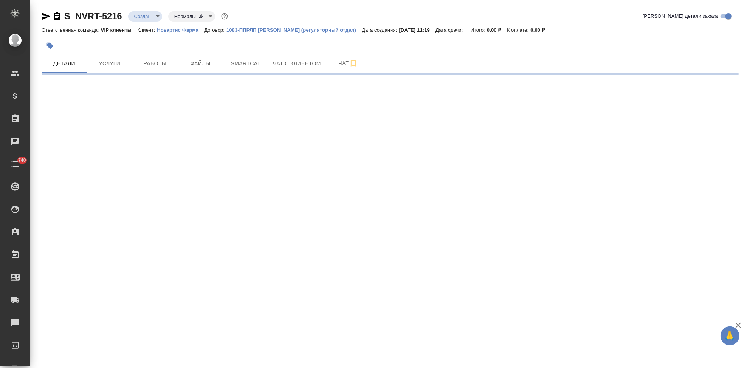
select select "RU"
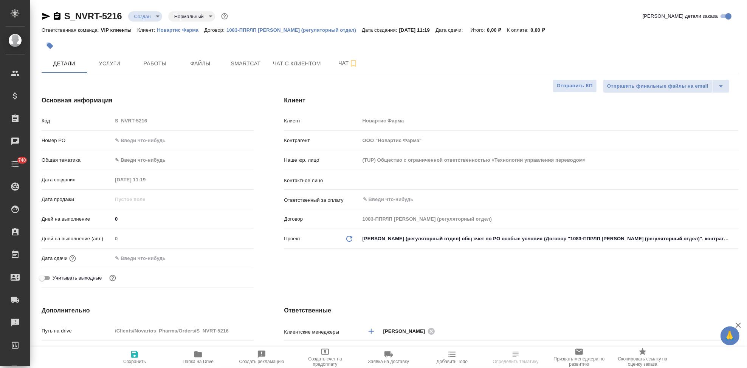
type textarea "x"
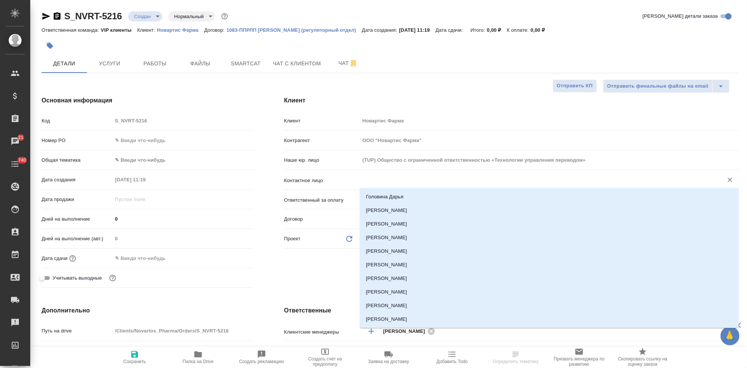
click at [396, 180] on input "text" at bounding box center [536, 179] width 349 height 9
type input "ка"
type textarea "x"
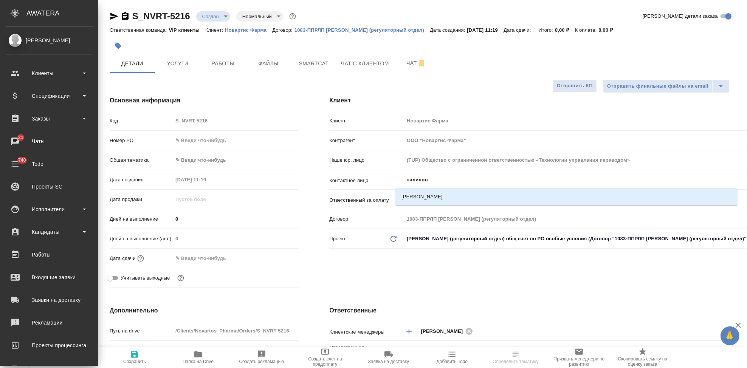
type input "калиновс"
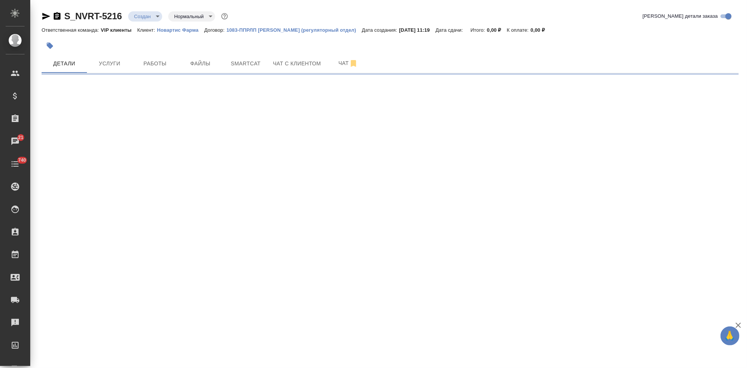
select select "RU"
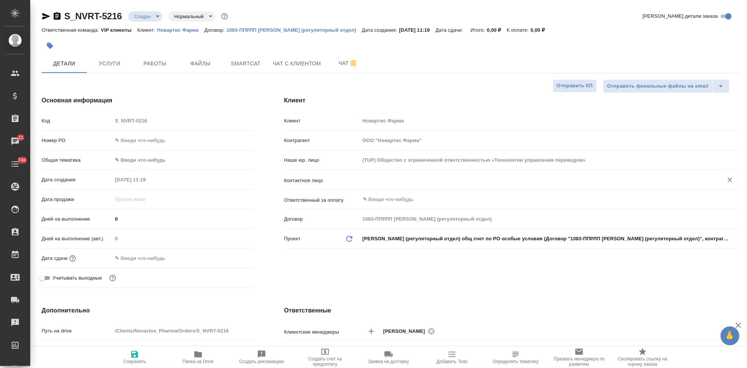
type textarea "x"
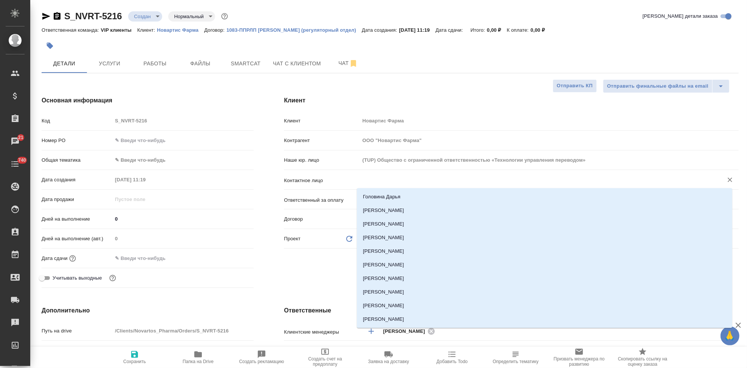
click at [419, 180] on input "text" at bounding box center [536, 179] width 349 height 9
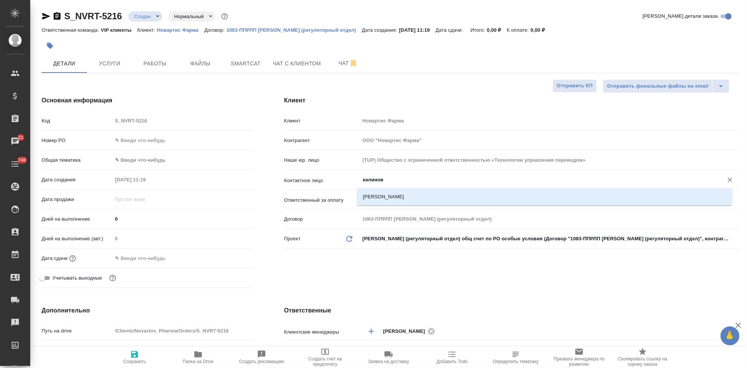
click at [420, 184] on input "калинов" at bounding box center [536, 179] width 349 height 9
click at [417, 196] on li "Калиновская Анастасия" at bounding box center [544, 197] width 375 height 14
type input "Калиновская Анастасия"
type textarea "x"
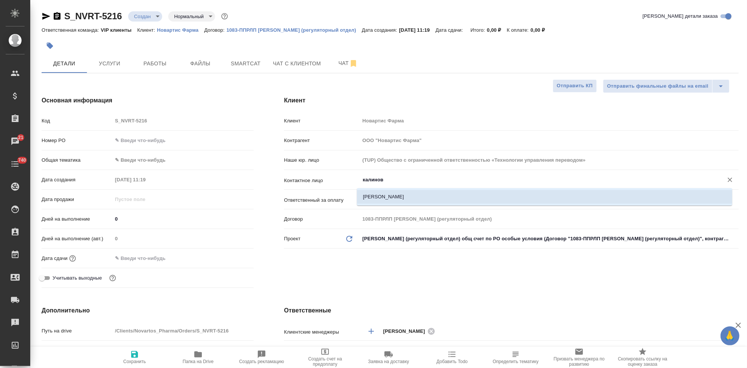
type textarea "x"
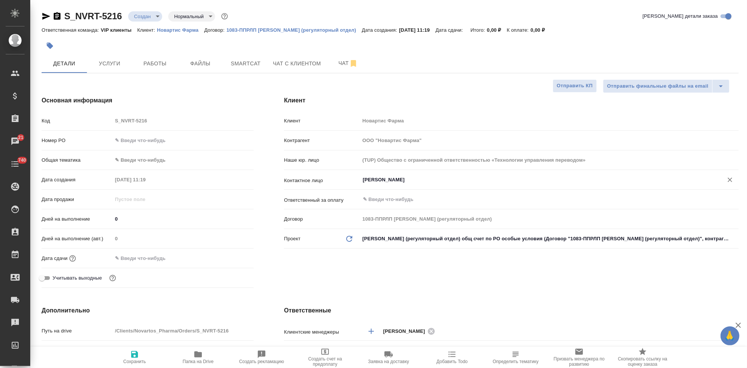
type input "Калиновская Анастасия"
click at [137, 357] on icon "button" at bounding box center [134, 354] width 7 height 7
type textarea "x"
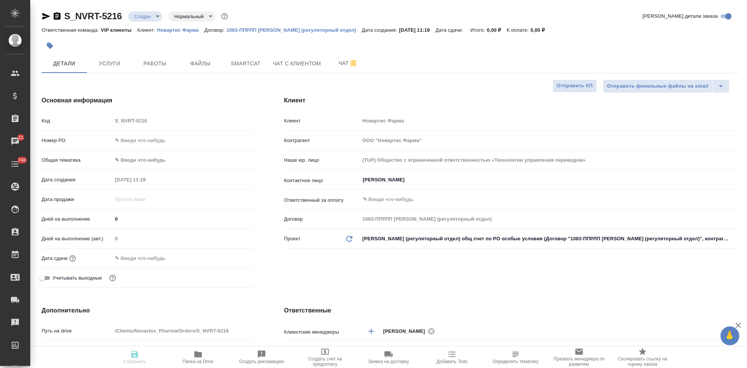
type textarea "x"
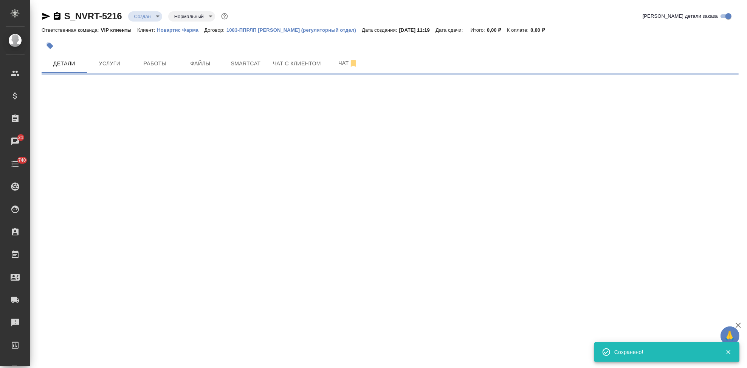
select select "RU"
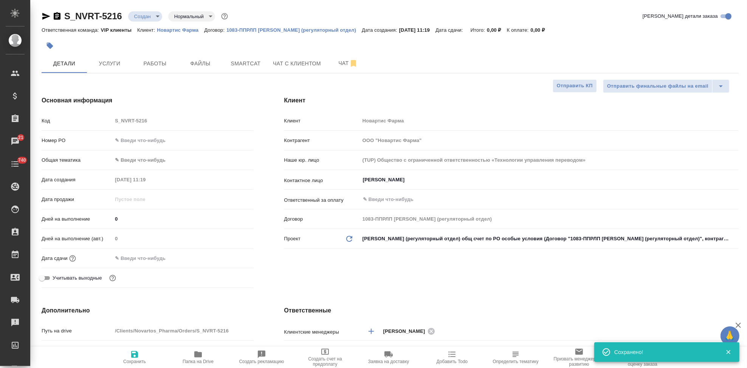
type textarea "x"
click at [111, 121] on div "Код S_NVRT-5216" at bounding box center [148, 120] width 212 height 13
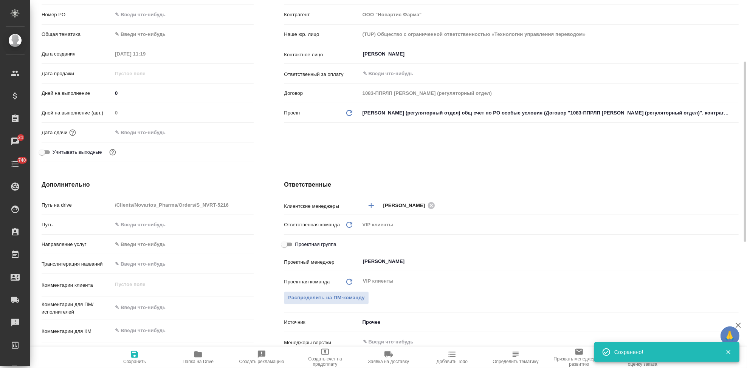
scroll to position [252, 0]
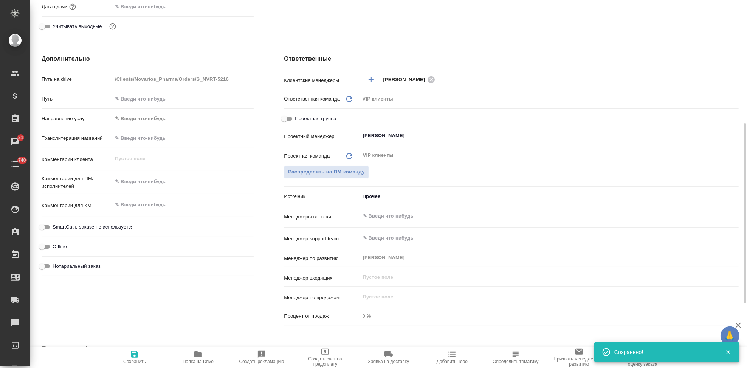
click at [147, 208] on textarea at bounding box center [182, 204] width 141 height 13
type textarea "x"
paste textarea "В перевод_Джадену_RTT2242"
type textarea "В перевод_Джадену_RTT2242"
type textarea "x"
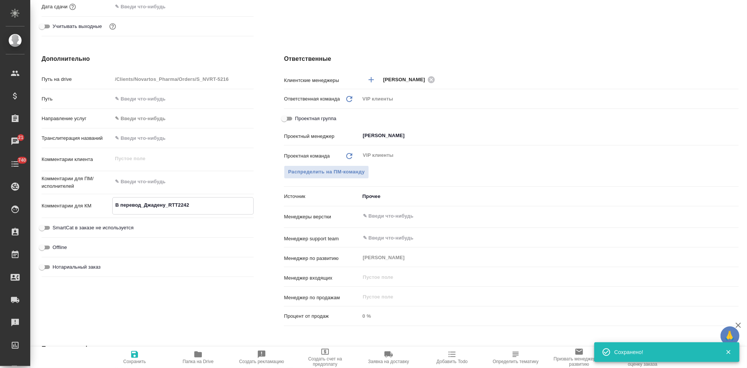
type textarea "x"
type textarea "В перевод_Джадену_RTT2242"
type textarea "x"
click at [132, 359] on span "Сохранить" at bounding box center [134, 361] width 23 height 5
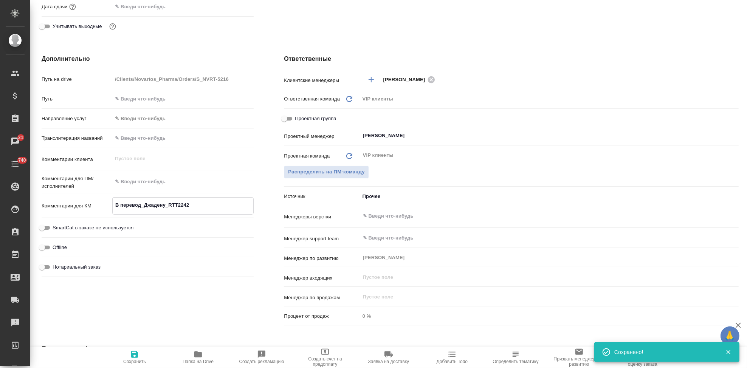
type textarea "x"
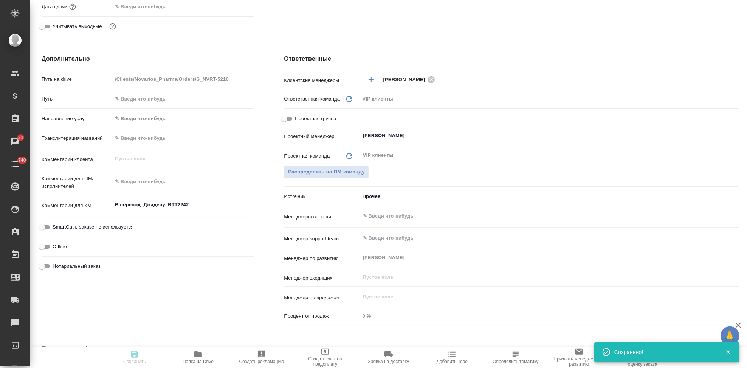
type textarea "x"
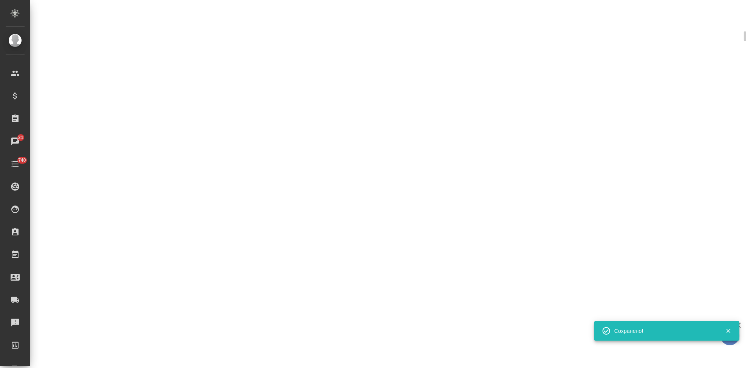
select select "RU"
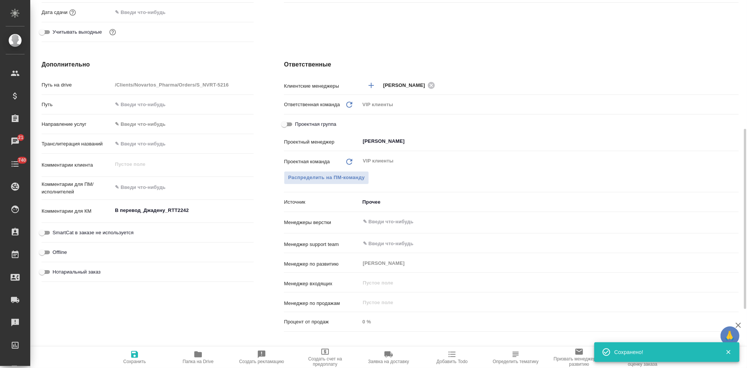
type textarea "x"
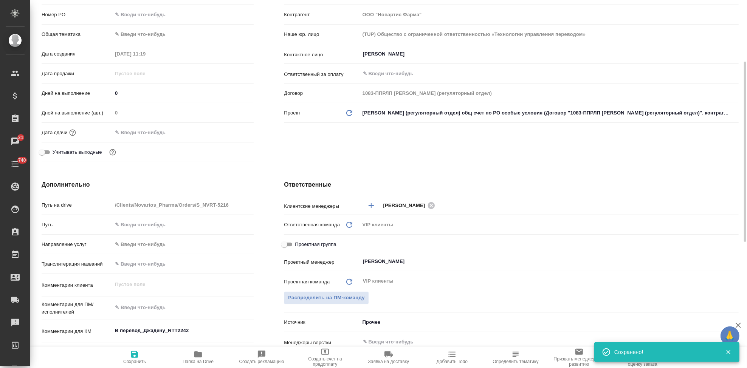
scroll to position [0, 0]
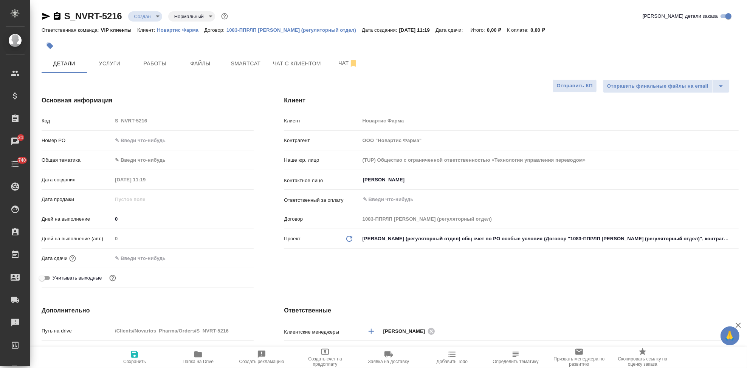
type textarea "x"
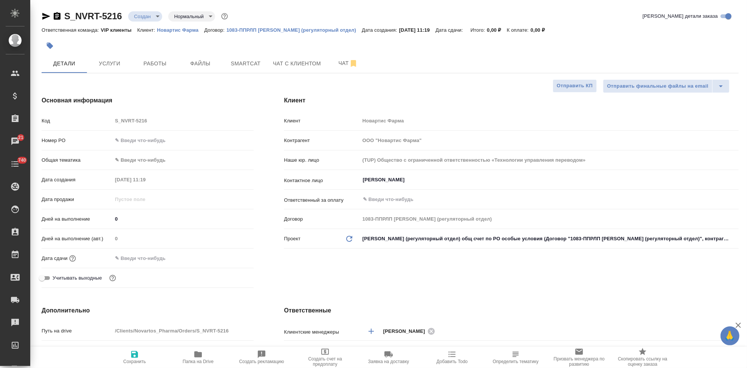
type textarea "x"
click at [208, 66] on span "Файлы" at bounding box center [200, 63] width 36 height 9
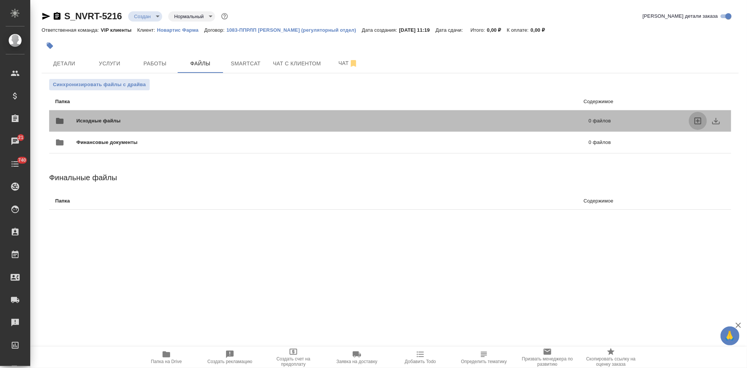
click at [693, 122] on icon "uploadFiles" at bounding box center [697, 120] width 9 height 9
click at [0, 0] on input "uploadFiles" at bounding box center [0, 0] width 0 height 0
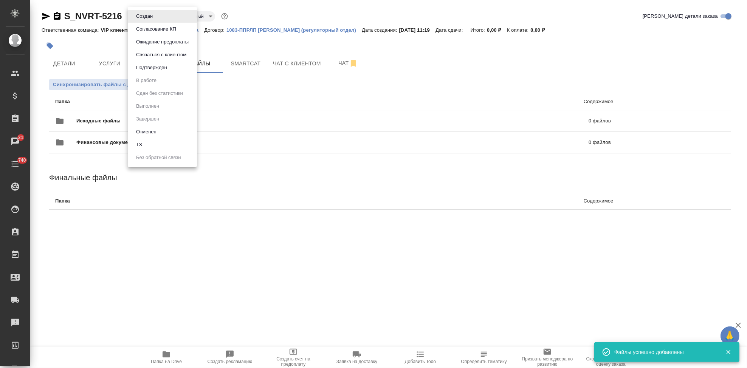
click at [158, 16] on body "🙏 .cls-1 fill:#fff; AWATERA Kabargina Anna Клиенты Спецификации Заказы 21 Чаты …" at bounding box center [373, 184] width 747 height 368
click at [150, 141] on li "ТЗ" at bounding box center [162, 144] width 69 height 13
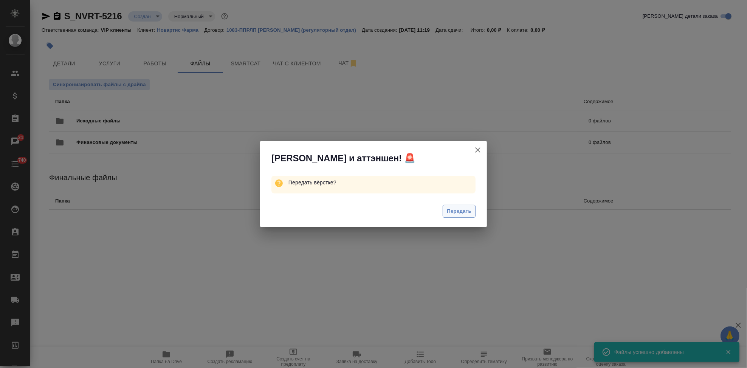
click at [463, 213] on span "Передать" at bounding box center [459, 211] width 25 height 9
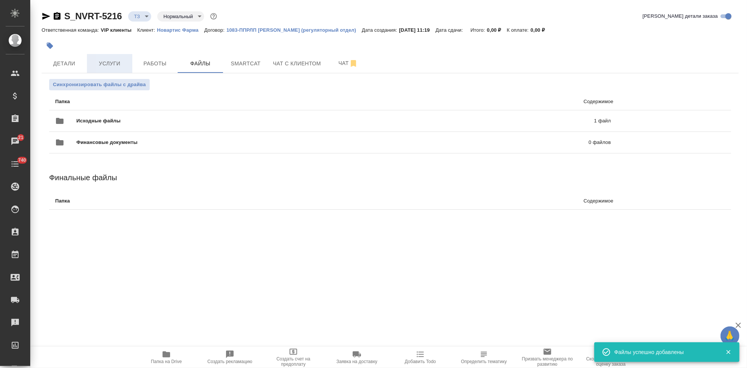
click at [124, 65] on span "Услуги" at bounding box center [109, 63] width 36 height 9
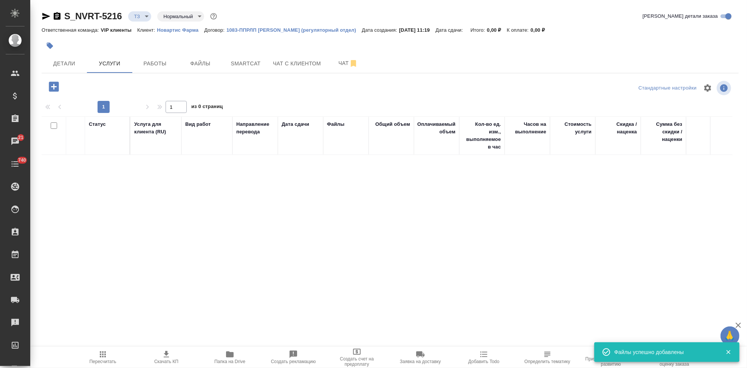
click at [55, 86] on icon "button" at bounding box center [53, 86] width 13 height 13
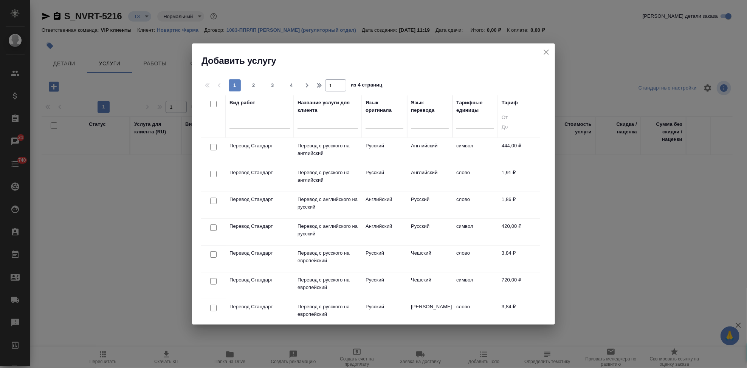
click at [324, 124] on input "text" at bounding box center [328, 123] width 60 height 9
type input "а"
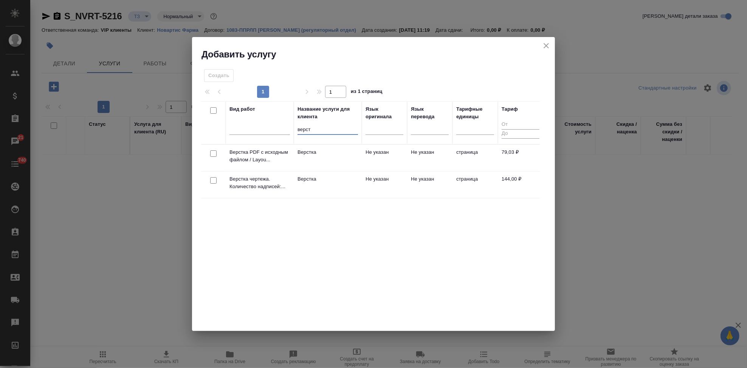
type input "верст"
click at [357, 185] on td "Верстка" at bounding box center [328, 185] width 68 height 26
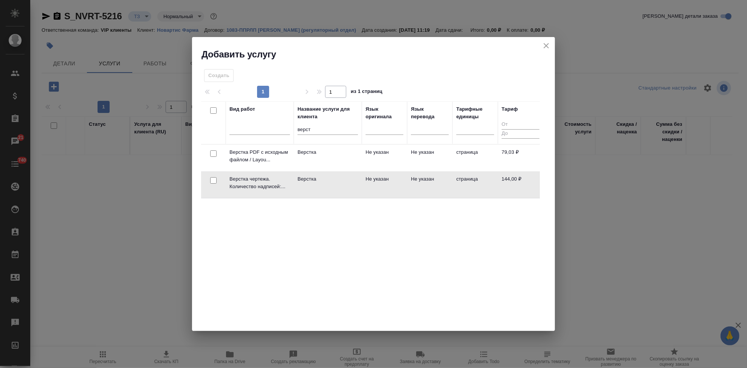
click at [357, 185] on td "Верстка" at bounding box center [328, 185] width 68 height 26
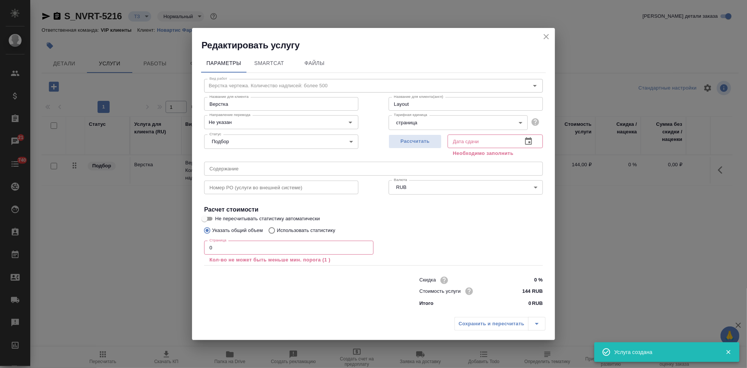
click at [283, 170] on input "text" at bounding box center [373, 169] width 339 height 14
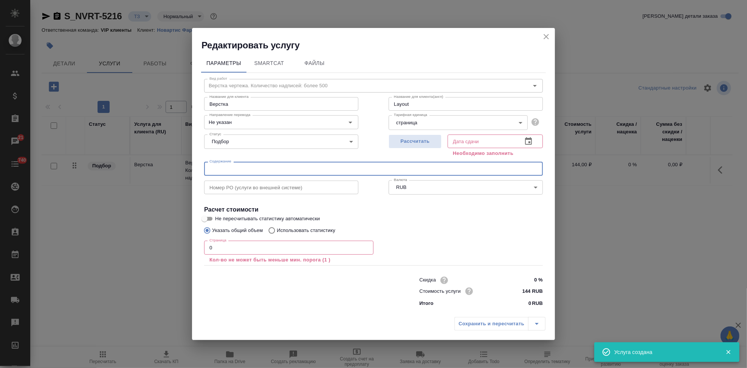
paste input "В перевод_Джадену_RTT2242"
type input "В перевод_Джадену_RTT2242"
click at [244, 243] on input "0" at bounding box center [288, 248] width 169 height 14
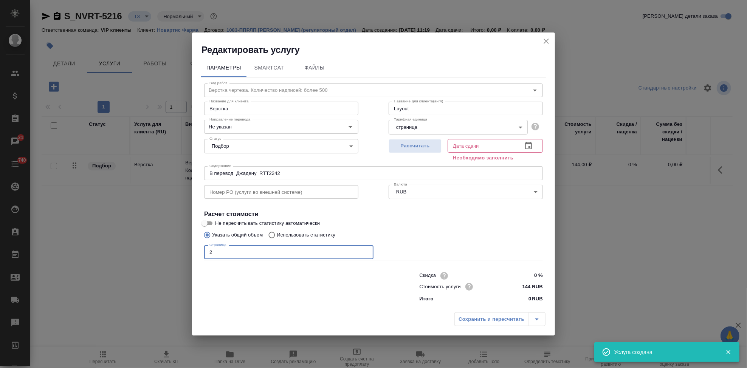
type input "2"
click at [532, 147] on icon "button" at bounding box center [528, 145] width 9 height 9
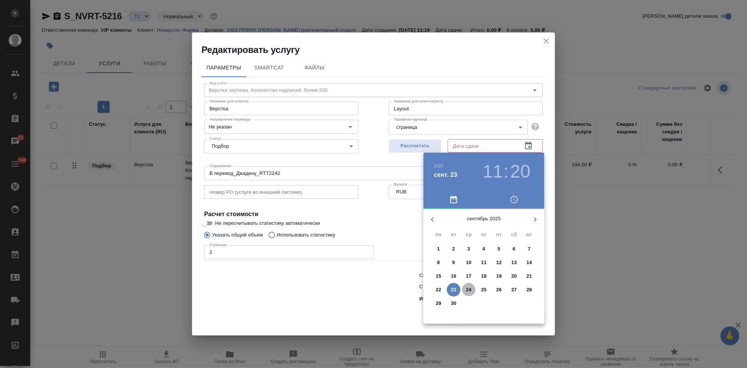
click at [468, 290] on p "24" at bounding box center [469, 290] width 6 height 8
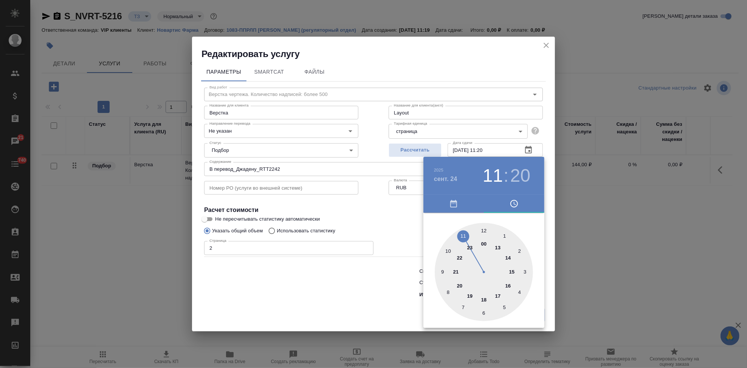
click at [465, 235] on div at bounding box center [484, 272] width 98 height 98
click at [481, 232] on div at bounding box center [484, 272] width 98 height 98
click at [484, 229] on div at bounding box center [484, 272] width 98 height 98
type input "24.09.2025 11:00"
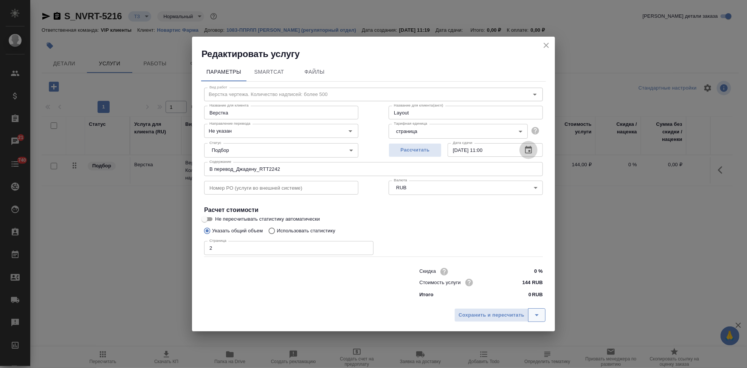
click at [539, 315] on icon "split button" at bounding box center [536, 315] width 9 height 9
click at [494, 302] on li "Сохранить" at bounding box center [501, 299] width 91 height 12
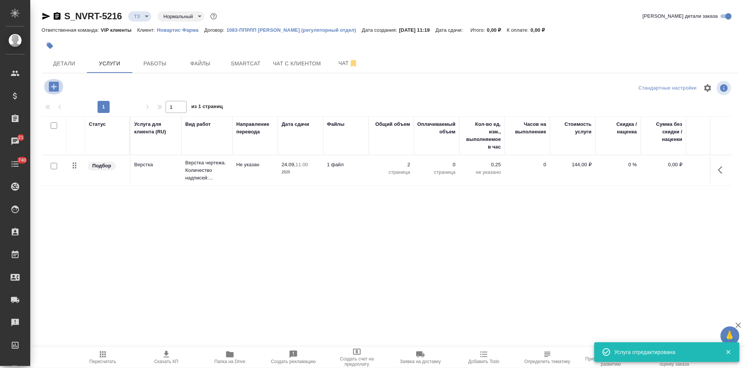
click at [59, 89] on icon "button" at bounding box center [54, 87] width 10 height 10
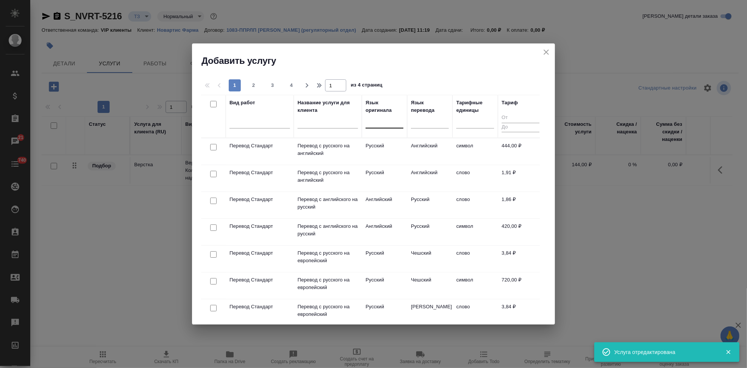
click at [377, 124] on div at bounding box center [385, 120] width 38 height 11
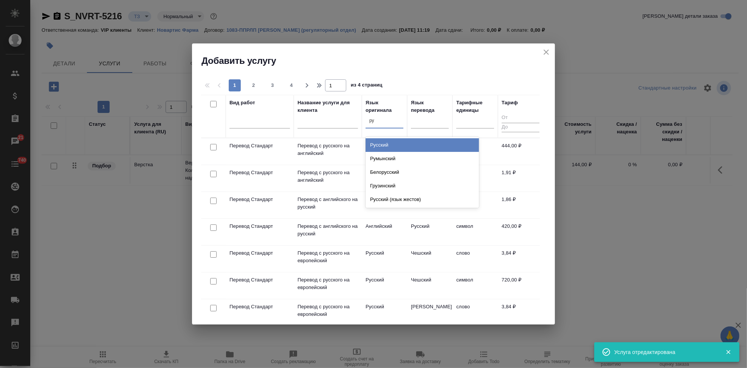
type input "рус"
click at [392, 145] on div "Русский" at bounding box center [422, 145] width 113 height 14
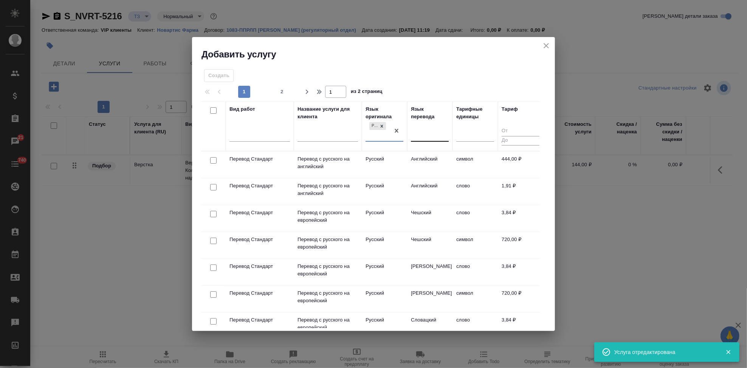
click at [418, 136] on div at bounding box center [430, 134] width 38 height 11
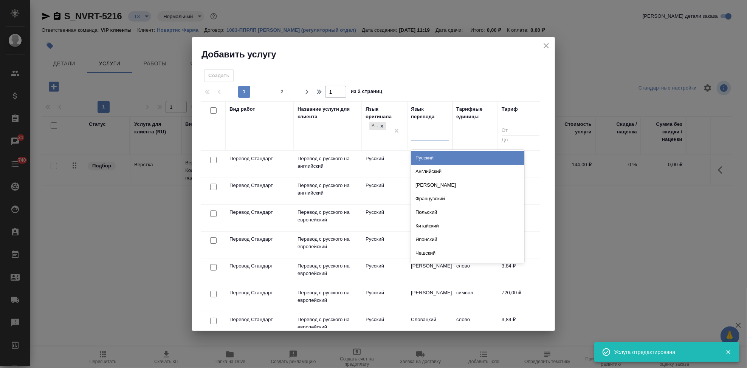
type input "а"
click at [433, 155] on div "Английский" at bounding box center [467, 158] width 113 height 14
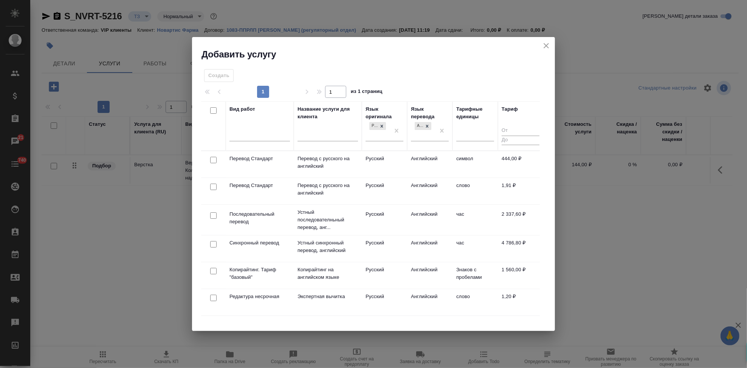
click at [408, 189] on td "Английский" at bounding box center [429, 191] width 45 height 26
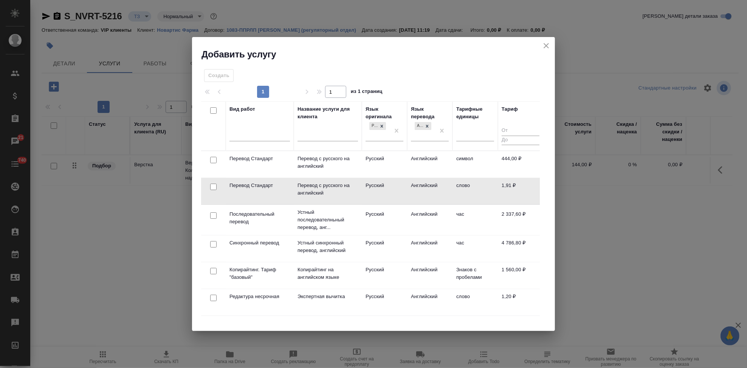
click at [408, 189] on td "Английский" at bounding box center [429, 191] width 45 height 26
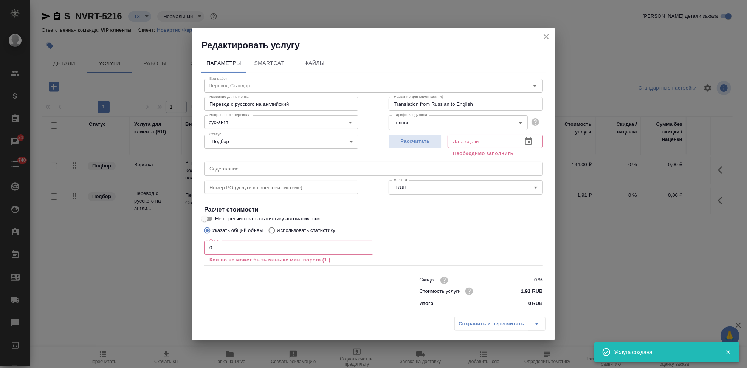
click at [264, 168] on input "text" at bounding box center [373, 169] width 339 height 14
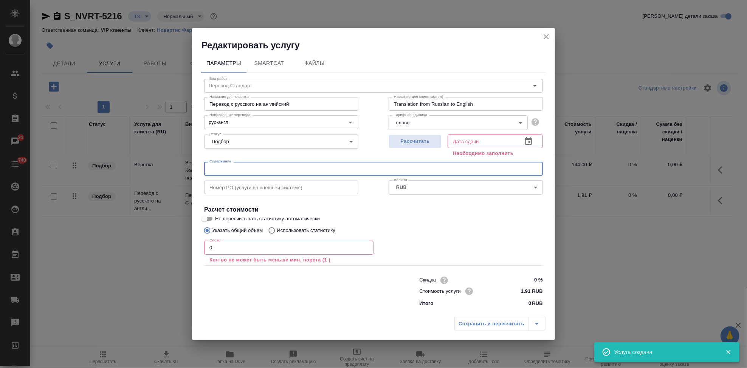
paste input "В перевод_Джадену_RTT2242"
type input "В перевод_Джадену_RTT2242"
drag, startPoint x: 293, startPoint y: 170, endPoint x: 187, endPoint y: 169, distance: 106.2
click at [188, 169] on div "Редактировать услугу Параметры SmartCat Файлы Вид работ Перевод Стандарт Вид ра…" at bounding box center [373, 184] width 747 height 368
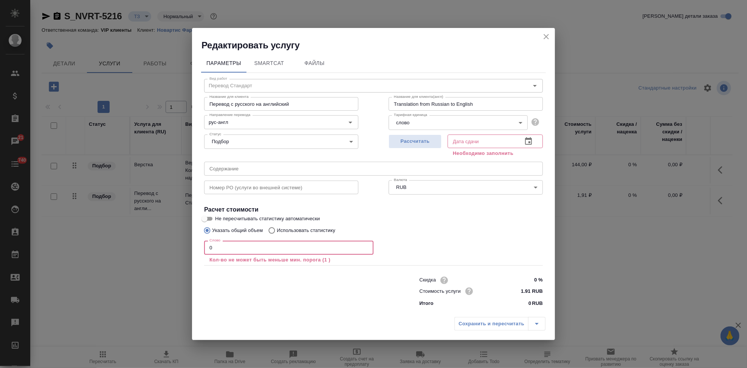
click at [225, 248] on input "0" at bounding box center [288, 248] width 169 height 14
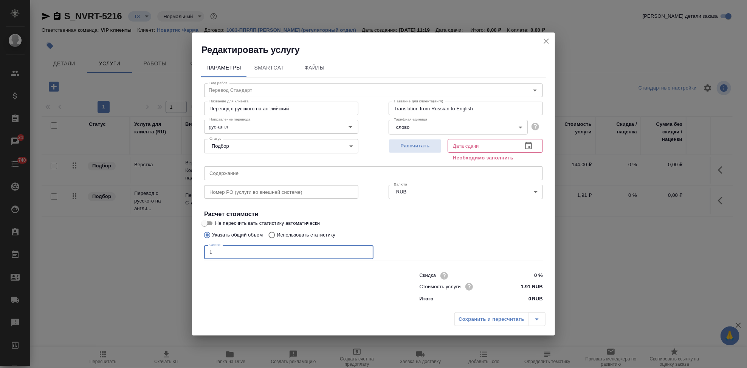
type input "1"
click at [529, 148] on icon "button" at bounding box center [528, 145] width 9 height 9
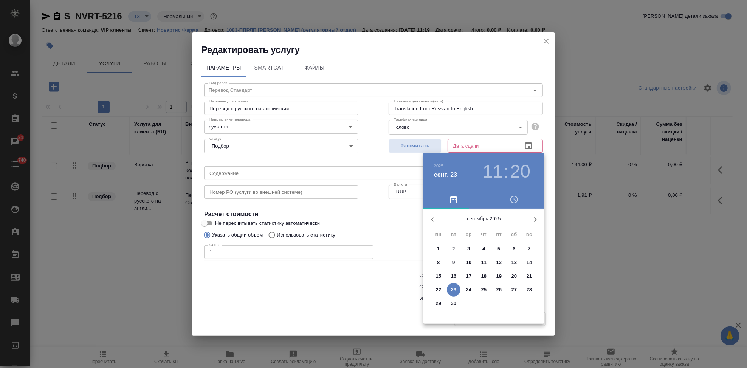
click at [471, 290] on span "24" at bounding box center [469, 290] width 14 height 8
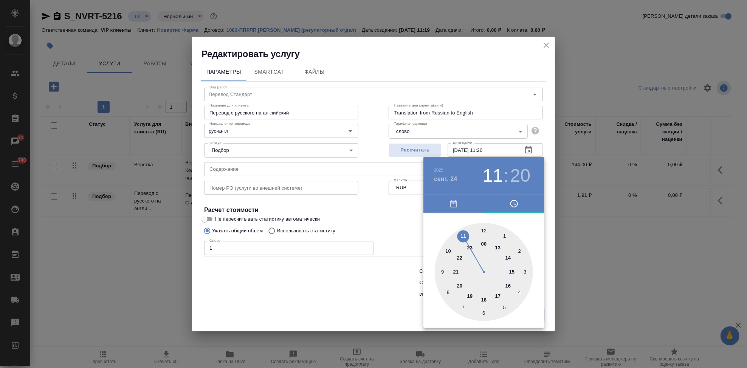
click at [462, 238] on div at bounding box center [484, 272] width 98 height 98
click at [484, 231] on div at bounding box center [484, 272] width 98 height 98
type input "24.09.2025 11:00"
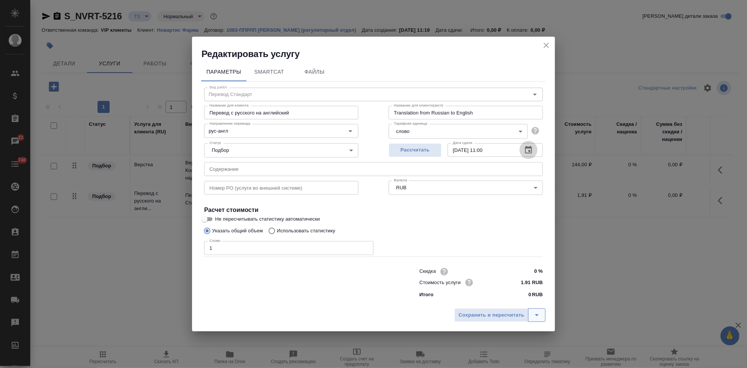
click at [537, 315] on icon "split button" at bounding box center [537, 316] width 4 height 2
click at [493, 302] on li "Сохранить" at bounding box center [501, 299] width 91 height 12
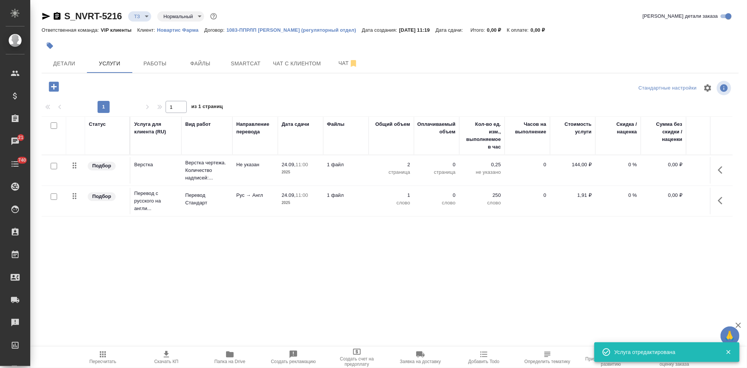
click at [53, 197] on input "checkbox" at bounding box center [54, 197] width 6 height 6
checkbox input "true"
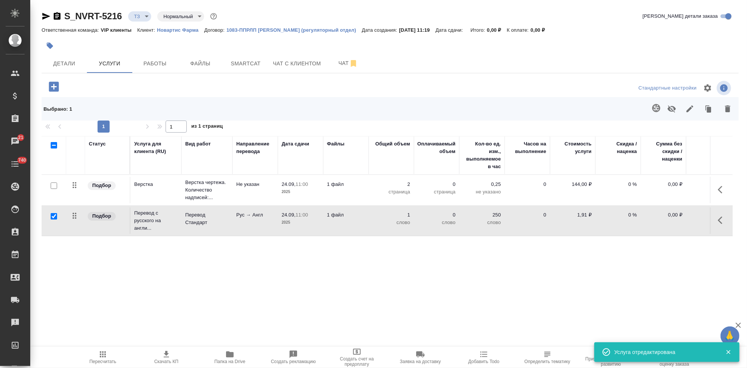
click at [647, 114] on button "button" at bounding box center [656, 108] width 18 height 18
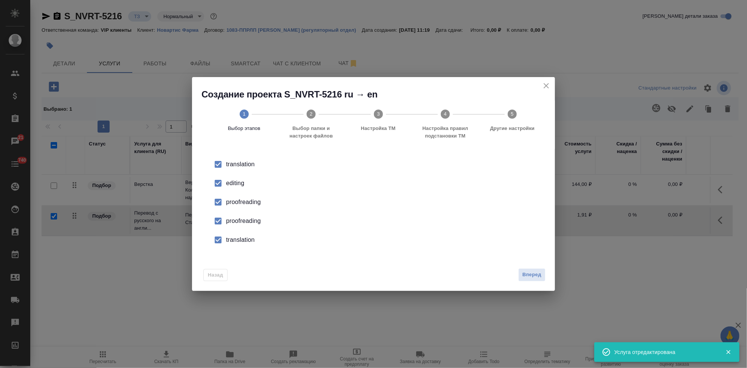
click at [223, 184] on input "checkbox" at bounding box center [218, 183] width 16 height 16
click at [222, 221] on input "checkbox" at bounding box center [218, 221] width 16 height 16
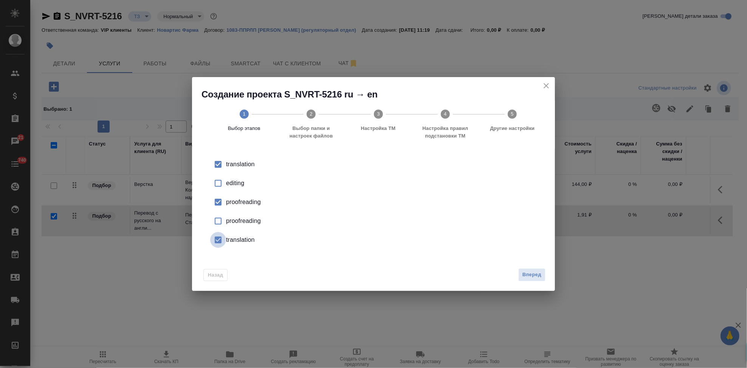
click at [222, 240] on input "checkbox" at bounding box center [218, 240] width 16 height 16
click at [522, 277] on span "Вперед" at bounding box center [531, 275] width 19 height 9
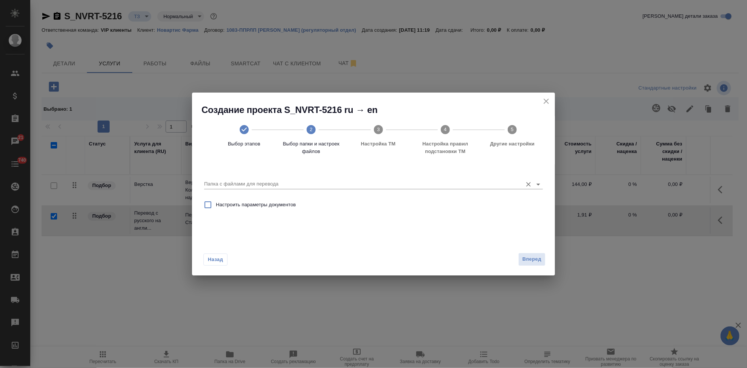
click at [441, 187] on input "Папка с файлами для перевода" at bounding box center [361, 184] width 315 height 9
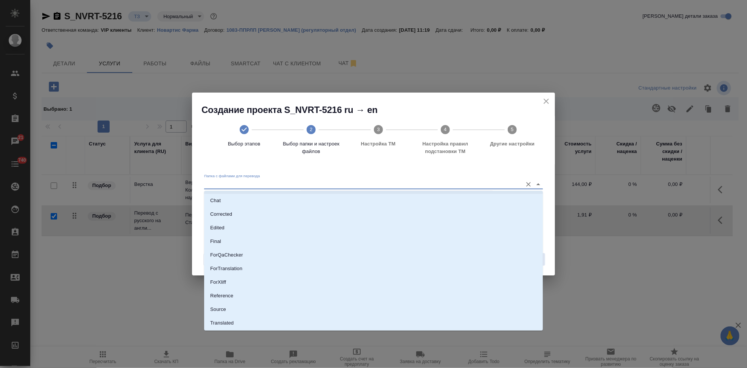
scroll to position [39, 0]
click at [239, 297] on li "Source" at bounding box center [373, 297] width 339 height 14
type input "Source"
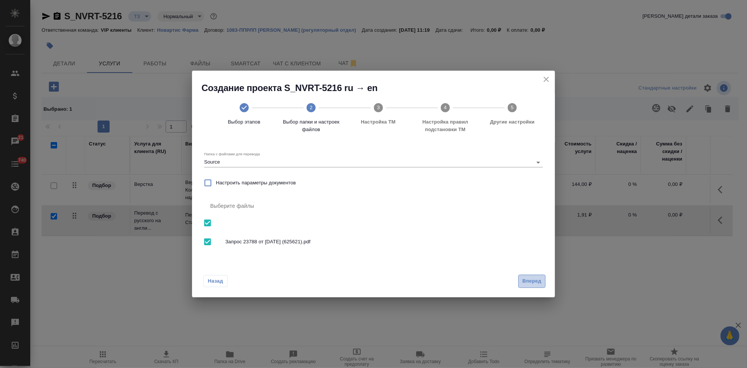
click at [535, 281] on span "Вперед" at bounding box center [531, 281] width 19 height 9
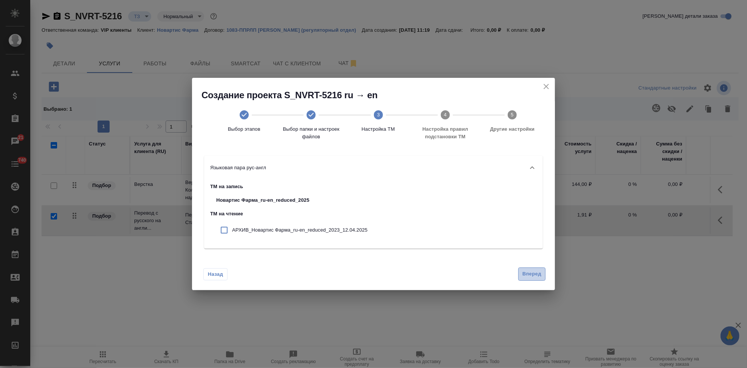
click at [531, 273] on span "Вперед" at bounding box center [531, 274] width 19 height 9
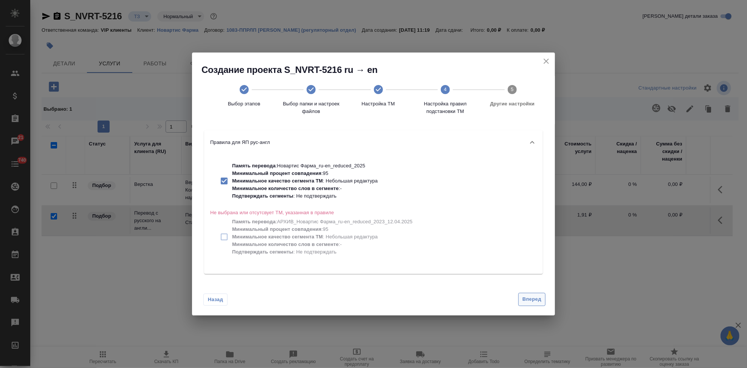
click at [531, 299] on span "Вперед" at bounding box center [531, 299] width 19 height 9
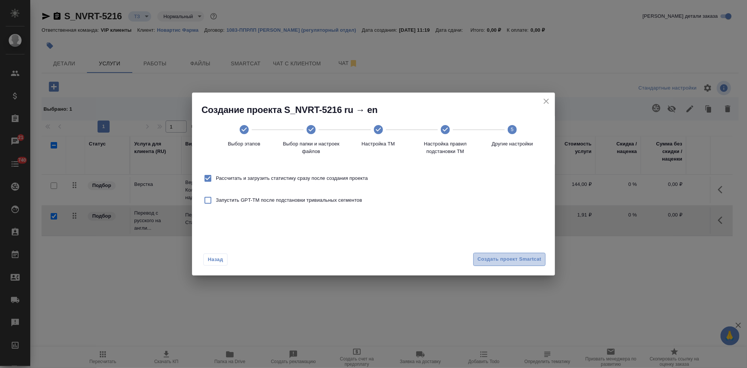
click at [514, 260] on span "Создать проект Smartcat" at bounding box center [509, 259] width 64 height 9
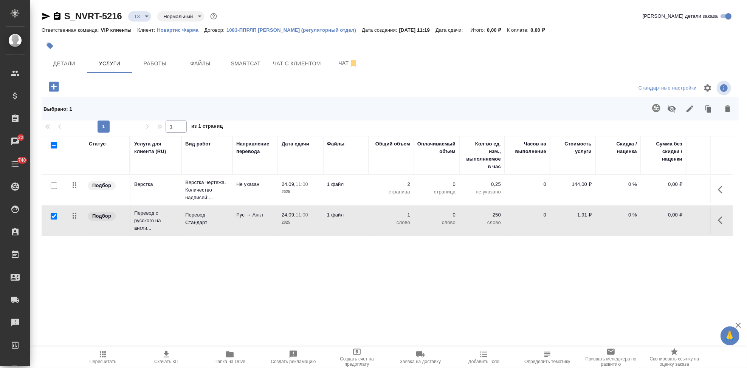
click at [718, 220] on icon "button" at bounding box center [720, 221] width 5 height 8
click at [675, 220] on icon "button" at bounding box center [679, 220] width 9 height 9
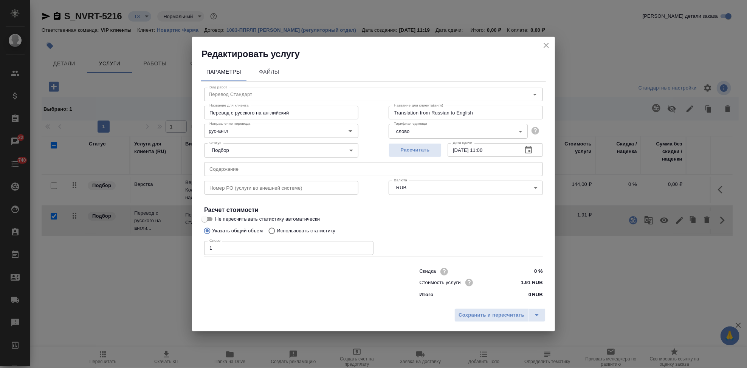
click at [274, 231] on input "Использовать статистику" at bounding box center [271, 231] width 12 height 14
radio input "true"
radio input "false"
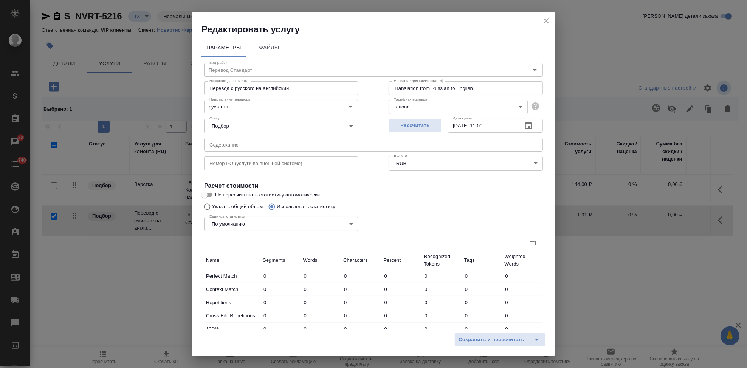
click at [525, 241] on label at bounding box center [534, 242] width 18 height 18
click at [0, 0] on input "file" at bounding box center [0, 0] width 0 height 0
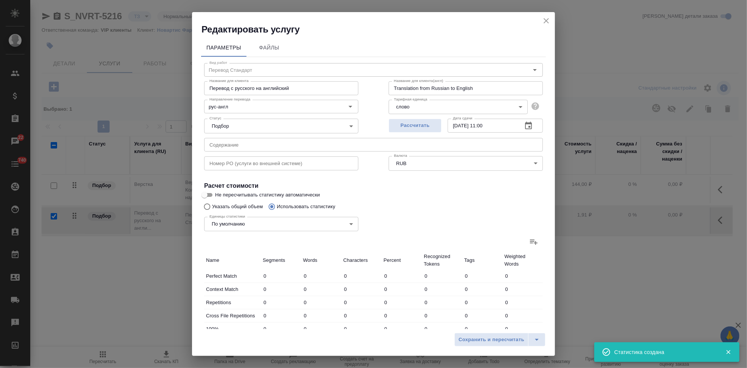
type input "2"
type input "6"
type input "9"
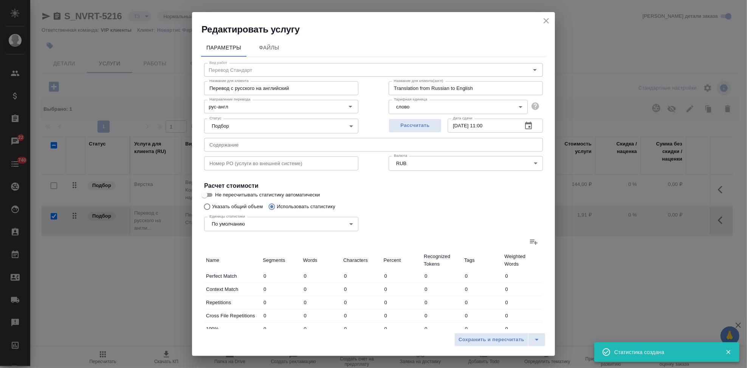
type input "49"
type input "1"
type input "10"
type input "53"
type input "1"
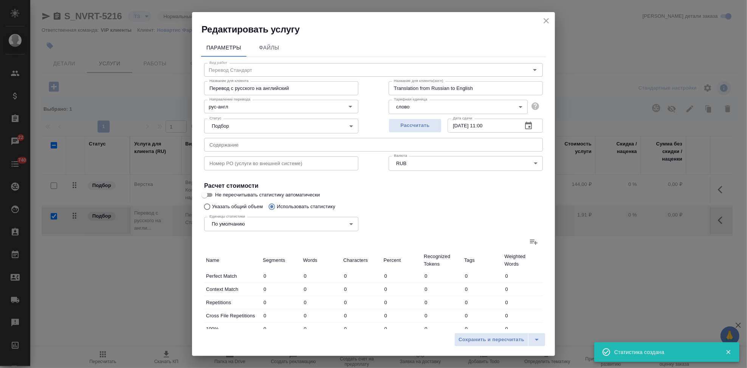
type input "2"
type input "12"
type input "40"
type input "344"
type input "2790"
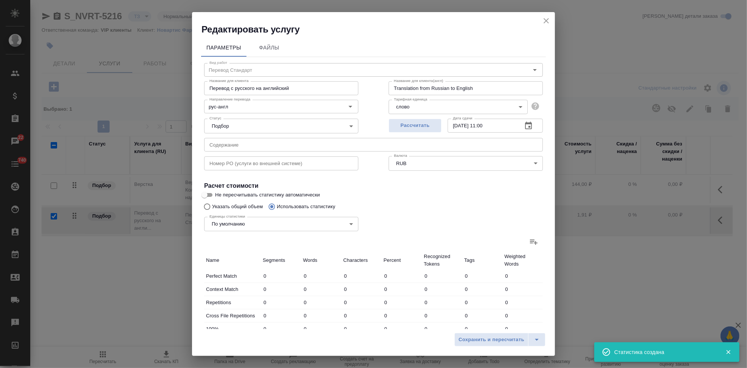
type input "50"
type input "367"
type input "2906"
type input "50"
type input "367"
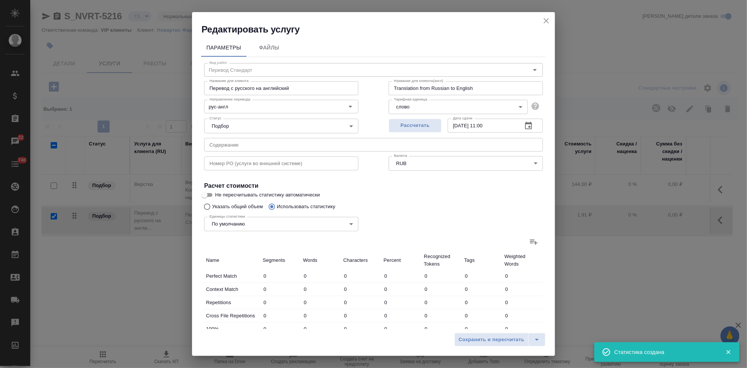
type input "2906"
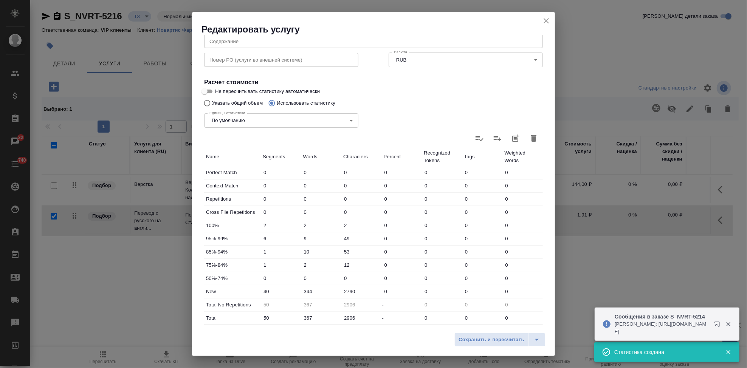
scroll to position [147, 0]
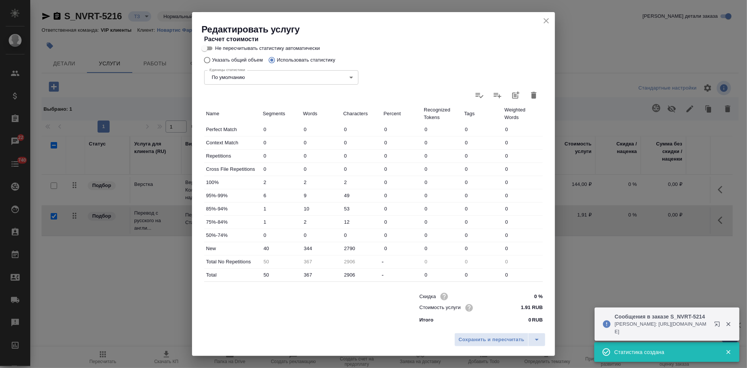
click at [308, 246] on input "344" at bounding box center [321, 248] width 40 height 11
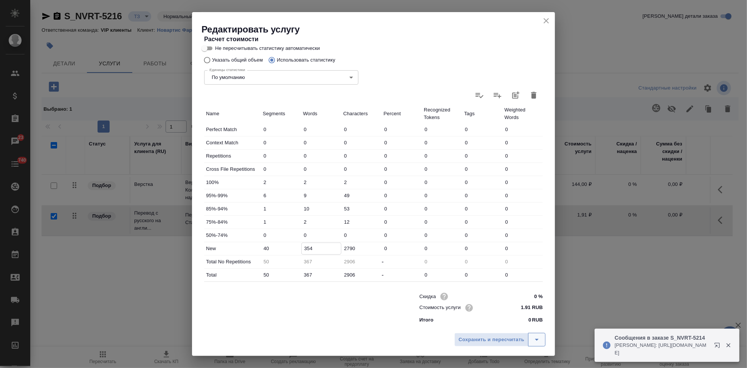
type input "354"
click at [535, 339] on icon "split button" at bounding box center [536, 339] width 9 height 9
click at [467, 315] on ul "Сохранить" at bounding box center [501, 324] width 91 height 18
click at [468, 320] on li "Сохранить" at bounding box center [501, 324] width 91 height 12
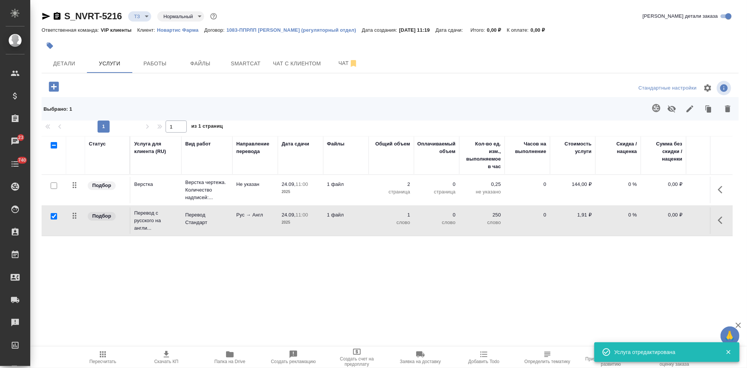
click at [98, 356] on icon "button" at bounding box center [102, 354] width 9 height 9
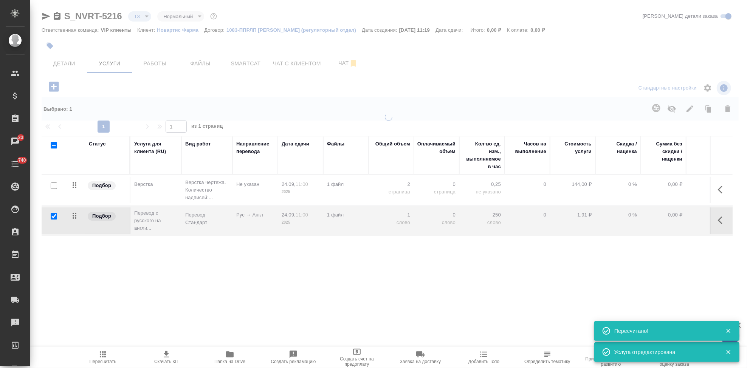
type input "new"
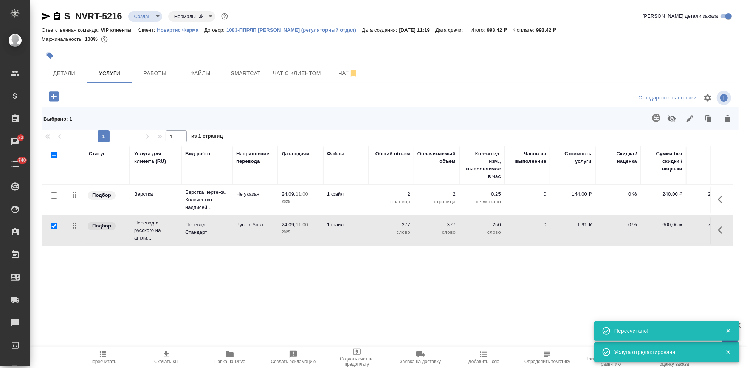
click at [167, 359] on span "Скачать КП" at bounding box center [166, 361] width 24 height 5
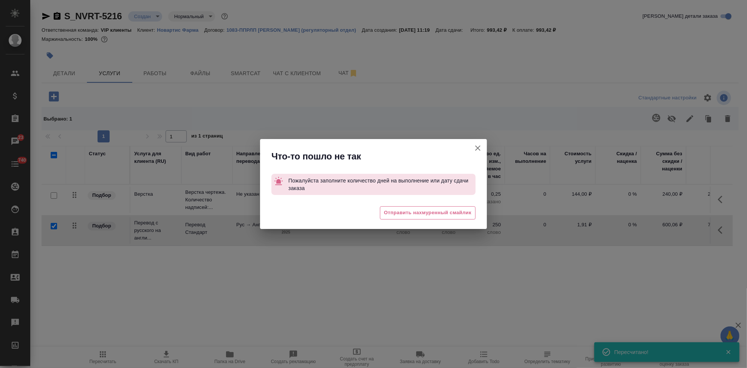
click at [476, 151] on icon "button" at bounding box center [477, 148] width 9 height 9
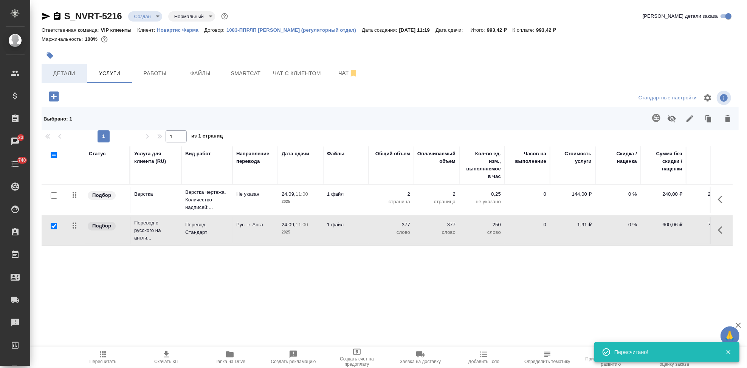
click at [64, 74] on span "Детали" at bounding box center [64, 73] width 36 height 9
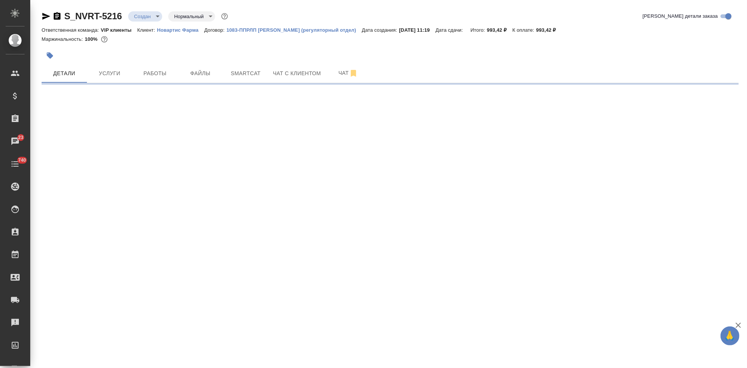
select select "RU"
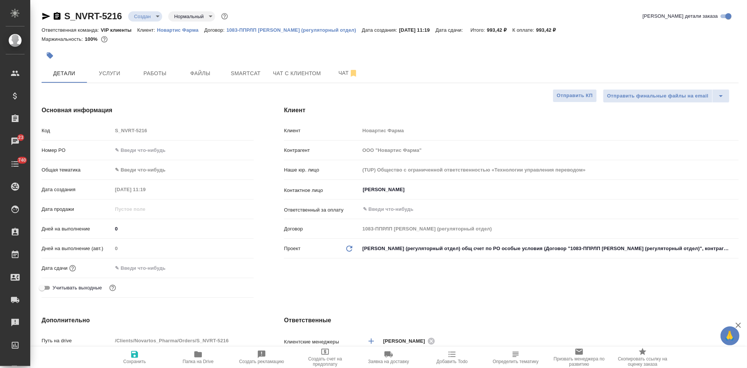
type textarea "x"
click at [131, 271] on input "text" at bounding box center [146, 268] width 66 height 11
click at [228, 265] on icon "button" at bounding box center [231, 268] width 7 height 8
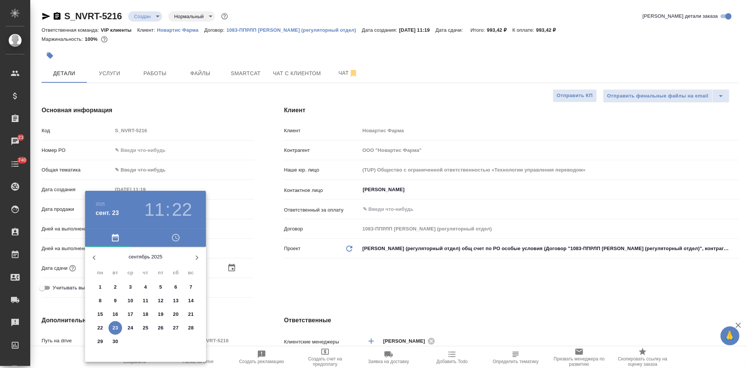
click at [128, 329] on p "24" at bounding box center [131, 328] width 6 height 8
type input "24.09.2025 11:22"
type textarea "x"
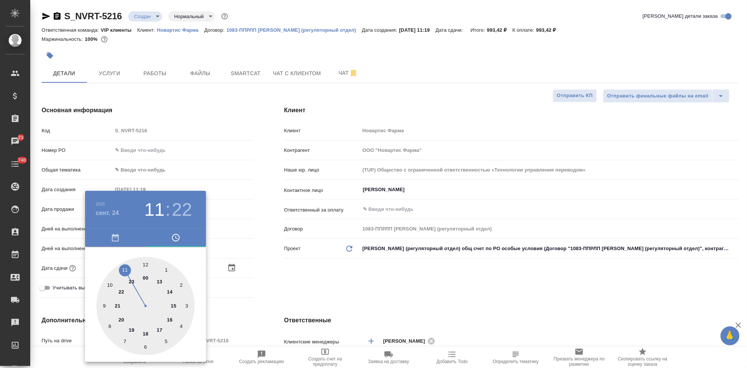
click at [124, 270] on div at bounding box center [145, 306] width 98 height 98
type textarea "x"
click at [147, 264] on div at bounding box center [145, 306] width 98 height 98
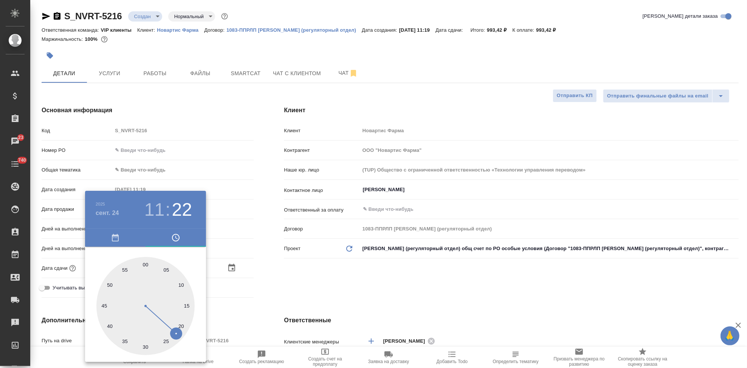
type input "24.09.2025 11:00"
type textarea "x"
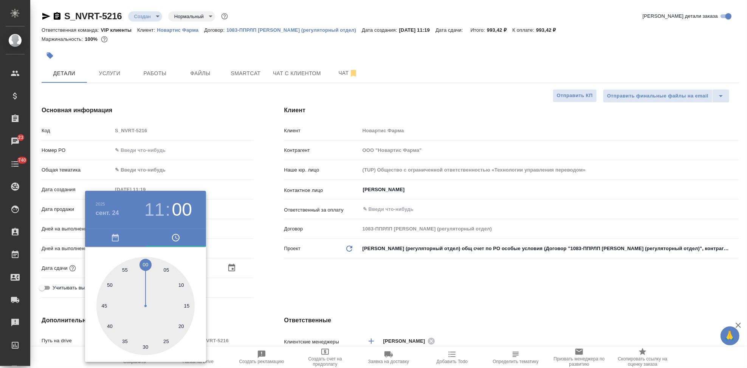
type textarea "x"
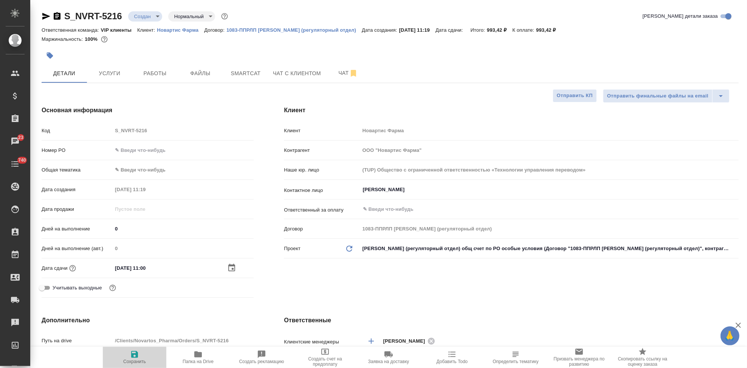
click at [137, 357] on icon "button" at bounding box center [134, 354] width 7 height 7
type textarea "x"
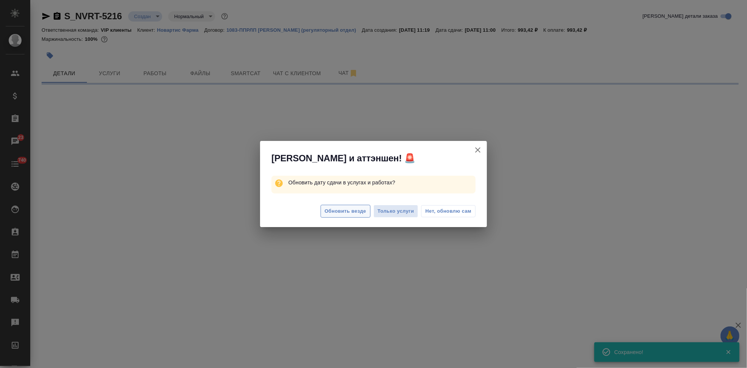
click at [344, 215] on span "Обновить везде" at bounding box center [346, 211] width 42 height 9
select select "RU"
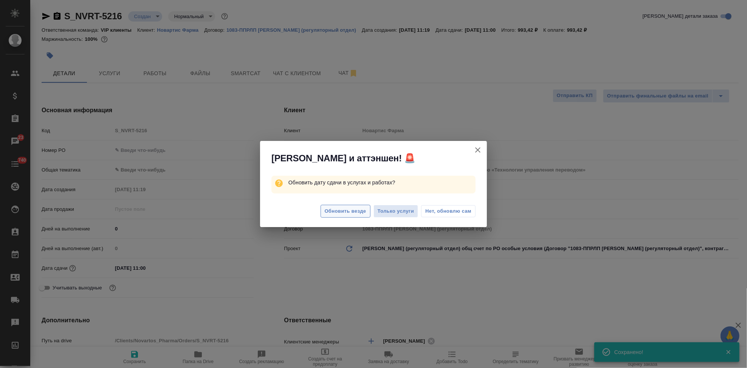
type textarea "x"
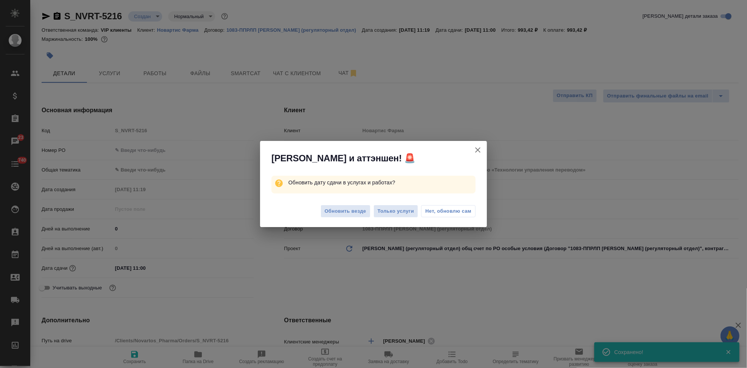
type textarea "x"
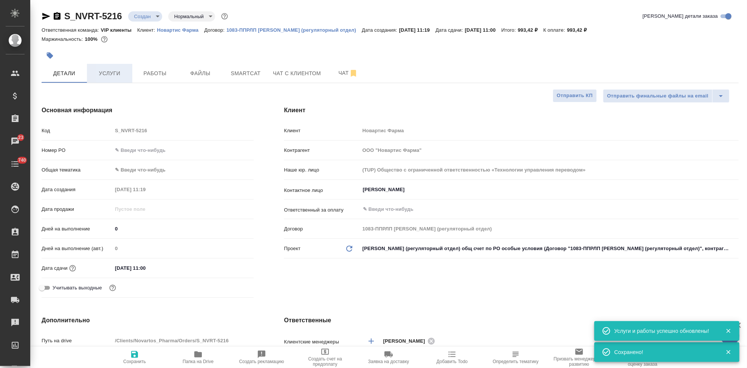
click at [109, 77] on span "Услуги" at bounding box center [109, 73] width 36 height 9
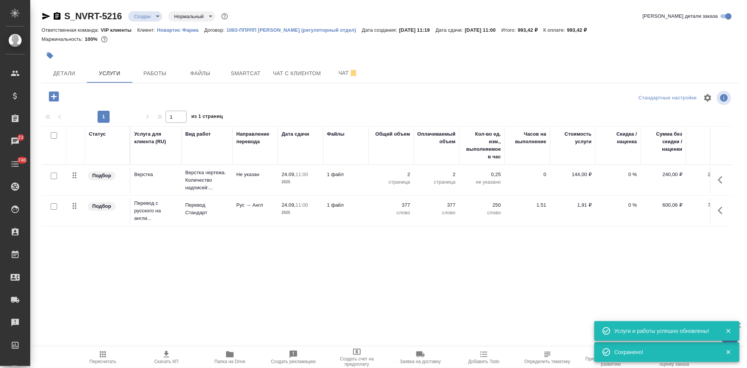
click at [105, 356] on icon "button" at bounding box center [102, 354] width 9 height 9
click at [166, 352] on icon "button" at bounding box center [166, 354] width 5 height 6
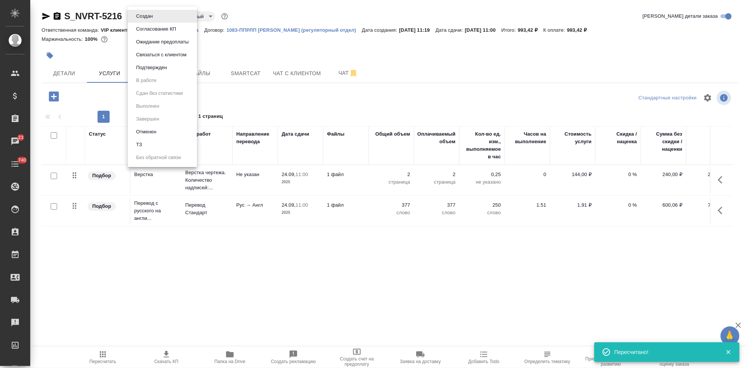
click at [156, 18] on body "🙏 .cls-1 fill:#fff; AWATERA Kabargina Anna Клиенты Спецификации Заказы 23 Чаты …" at bounding box center [373, 184] width 747 height 368
click at [150, 65] on button "Подтвержден" at bounding box center [152, 68] width 36 height 8
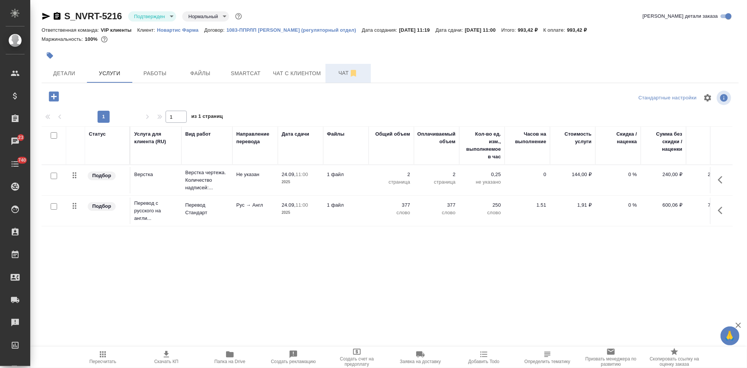
click at [347, 73] on span "Чат" at bounding box center [348, 72] width 36 height 9
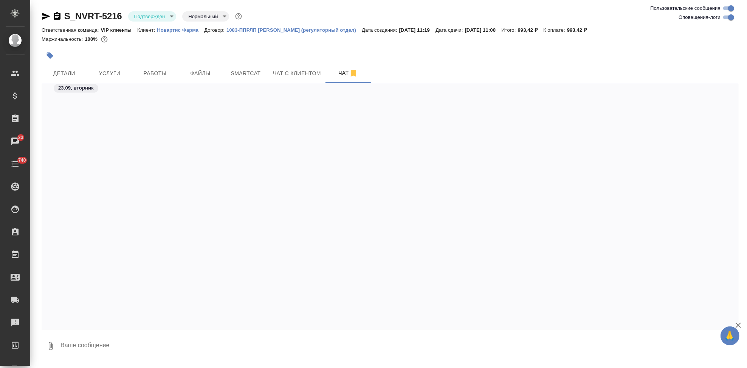
scroll to position [4109, 0]
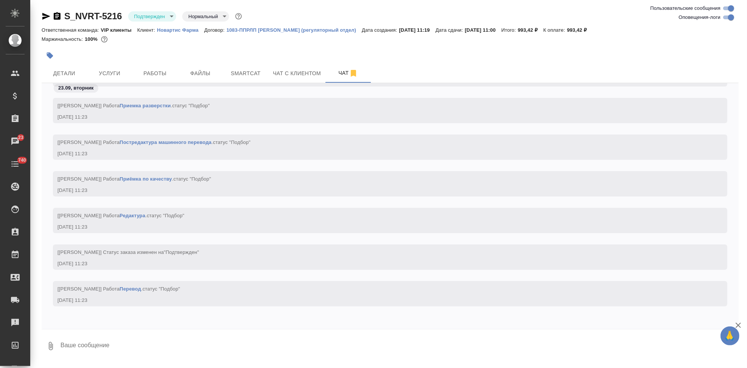
click at [267, 339] on textarea at bounding box center [399, 346] width 679 height 26
type textarea """
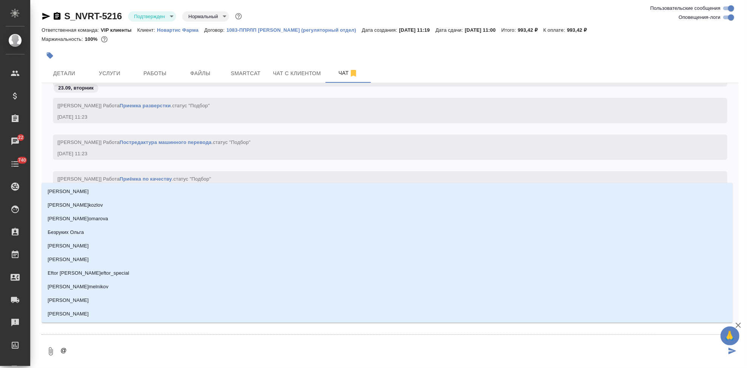
type textarea "@u"
type input "u"
type textarea "@uh"
type input "uh"
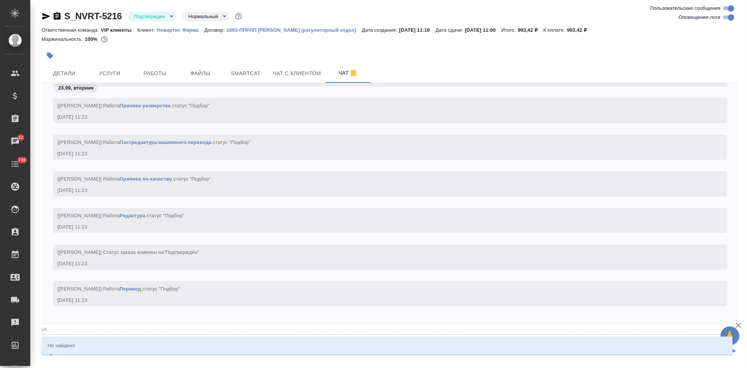
type textarea "@u"
type input "u"
type textarea "@"
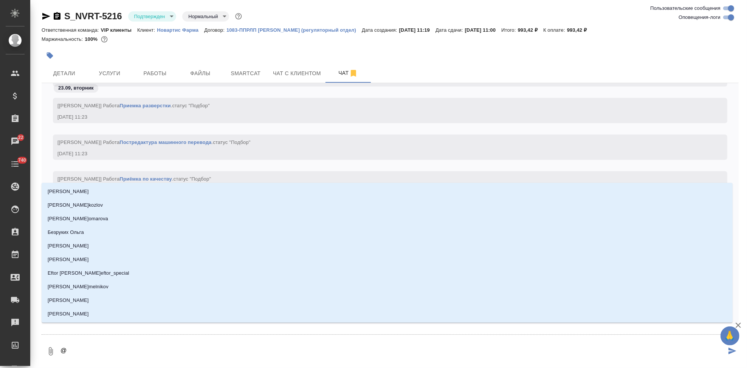
type textarea "@г"
type input "г"
type textarea "@гр"
type input "гр"
type textarea "@гра"
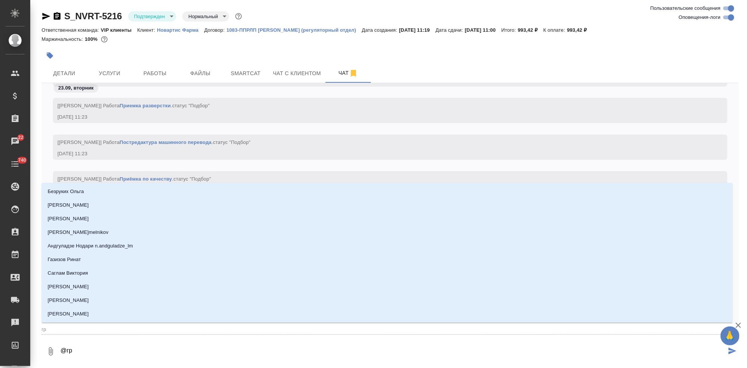
type input "гра"
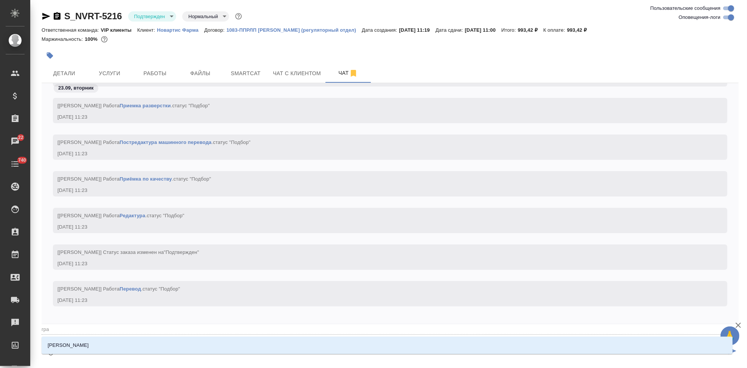
click at [144, 341] on li "Грабко Мария" at bounding box center [387, 346] width 691 height 14
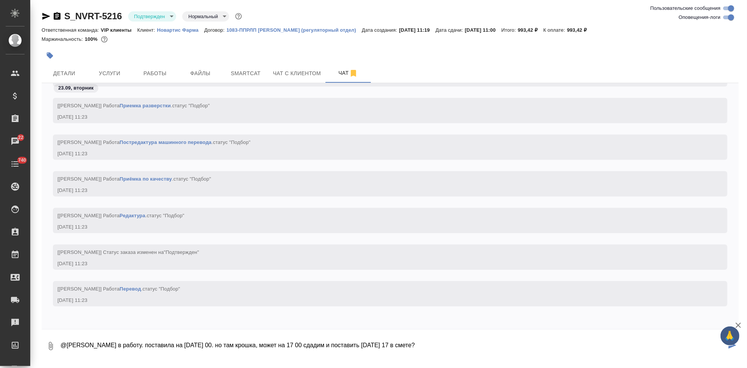
type textarea "@Грабко Мария в работу. поставила на 24 сент 11 00. но там крошка, может на 17 …"
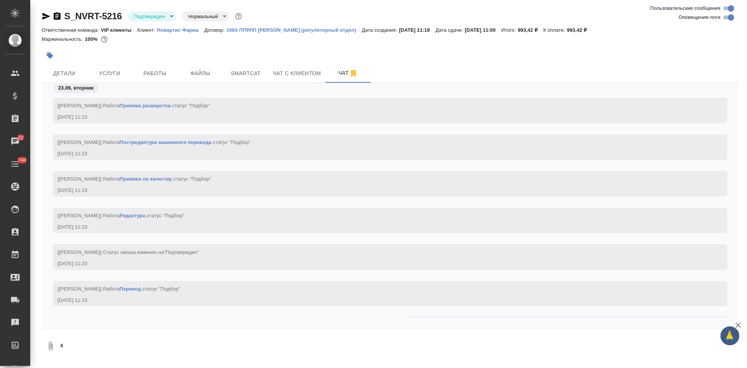
scroll to position [4145, 0]
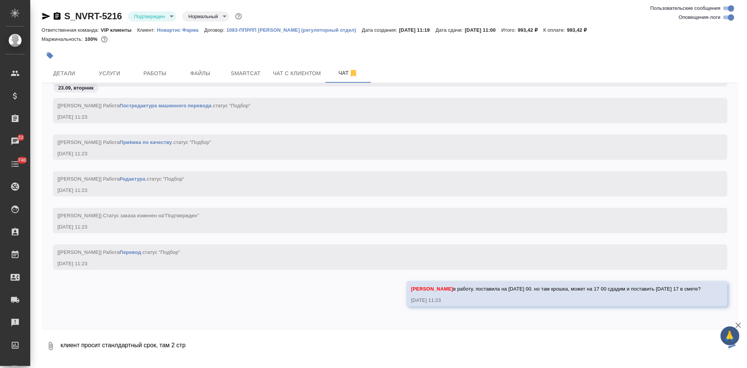
type textarea "клиент просит станлдартный срок, там 2 стр"
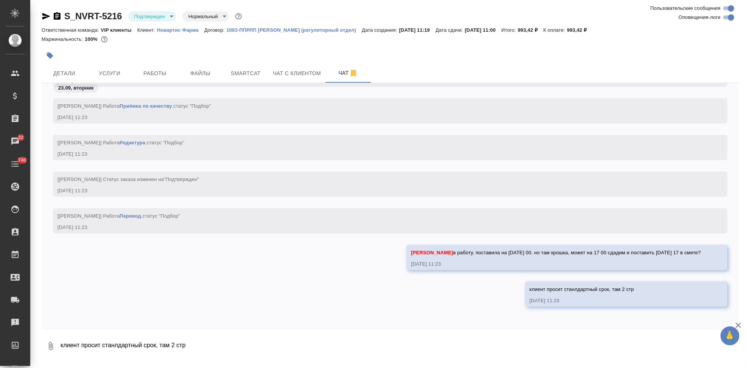
drag, startPoint x: 289, startPoint y: 238, endPoint x: 286, endPoint y: 242, distance: 5.1
drag, startPoint x: 286, startPoint y: 242, endPoint x: 178, endPoint y: 346, distance: 149.7
click at [178, 346] on textarea "клиент просит станлдартный срок, там 2 стр" at bounding box center [399, 346] width 679 height 26
type textarea "в работу сразу забирай)"
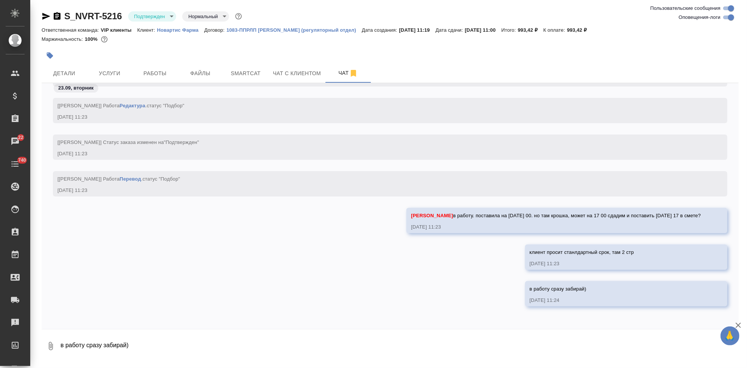
click at [47, 17] on icon "button" at bounding box center [46, 16] width 8 height 7
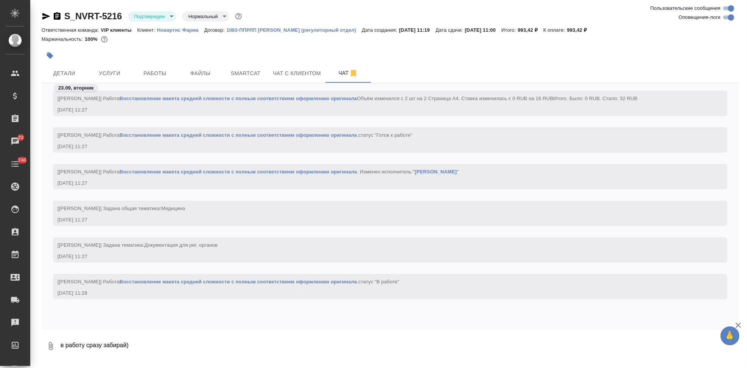
scroll to position [5056, 0]
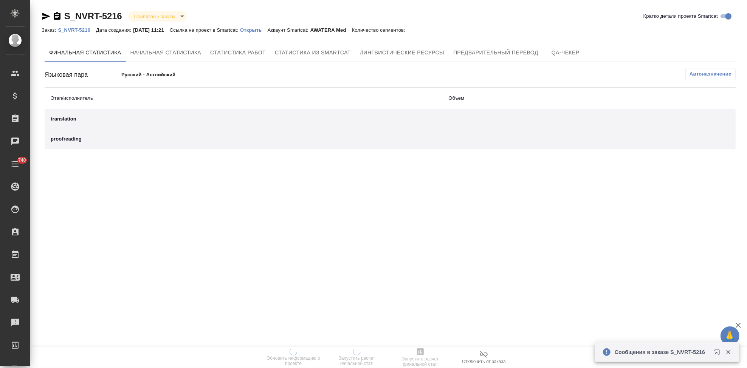
click at [267, 31] on p "Открыть" at bounding box center [253, 30] width 27 height 6
